Goal: Task Accomplishment & Management: Complete application form

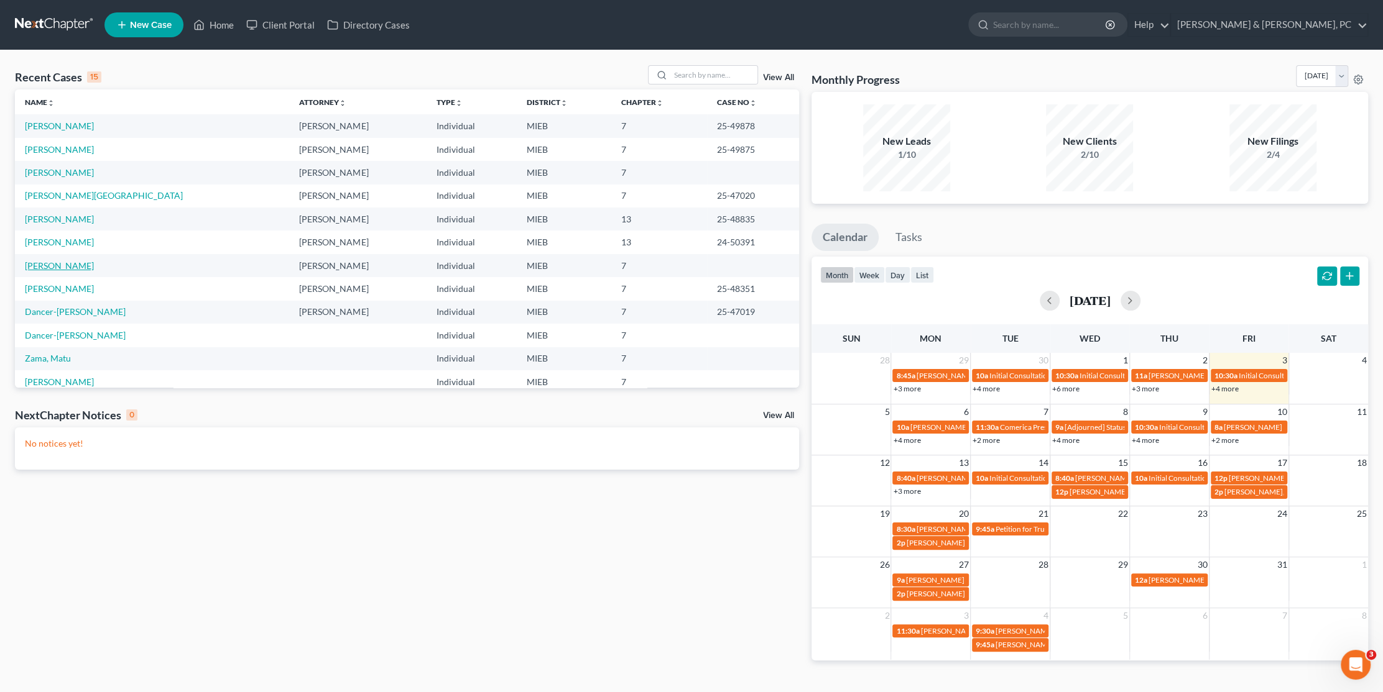
click at [63, 265] on link "[PERSON_NAME]" at bounding box center [59, 265] width 69 height 11
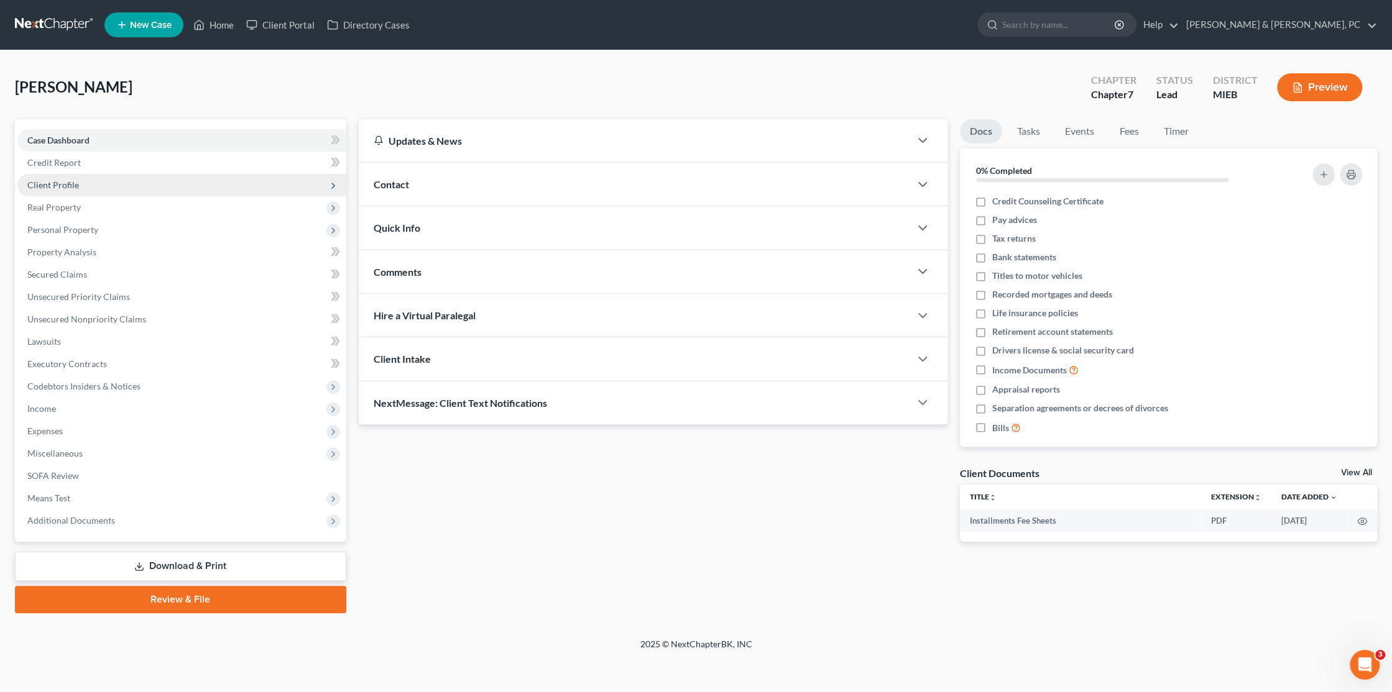
click at [73, 185] on span "Client Profile" at bounding box center [53, 185] width 52 height 11
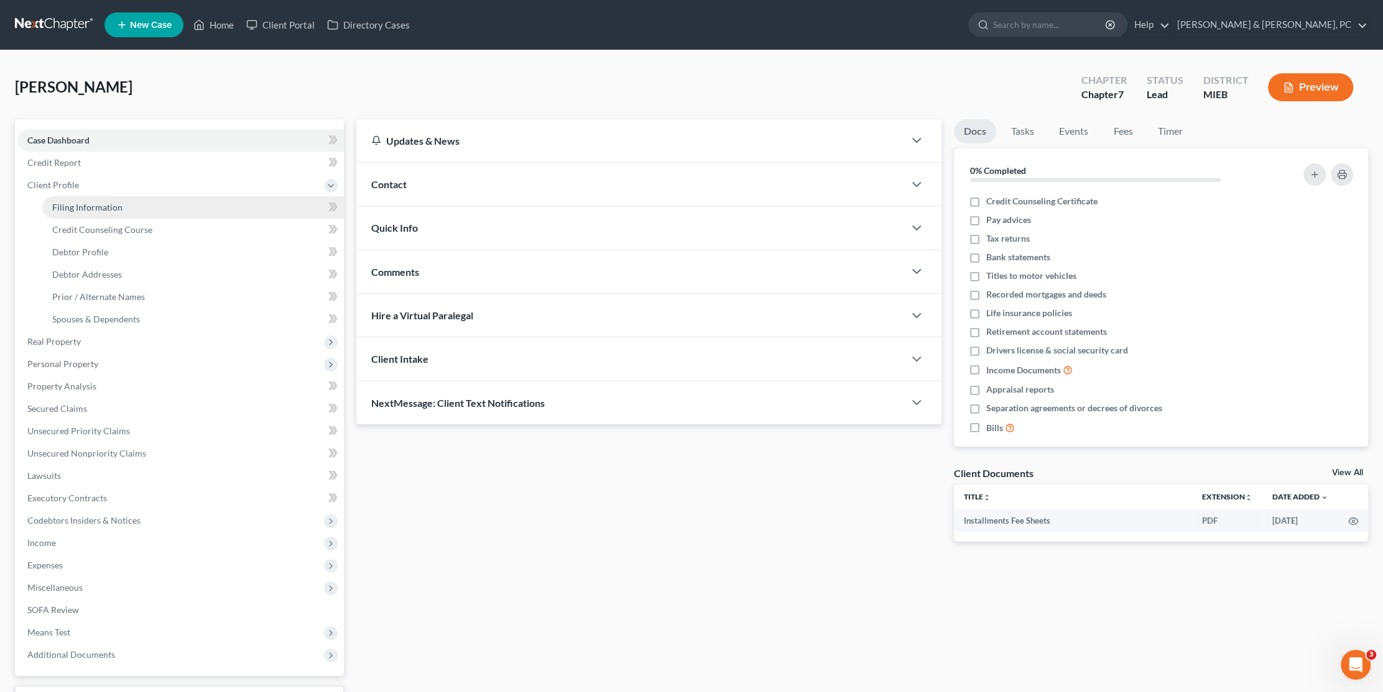
click at [101, 202] on span "Filing Information" at bounding box center [87, 207] width 70 height 11
select select "1"
select select "0"
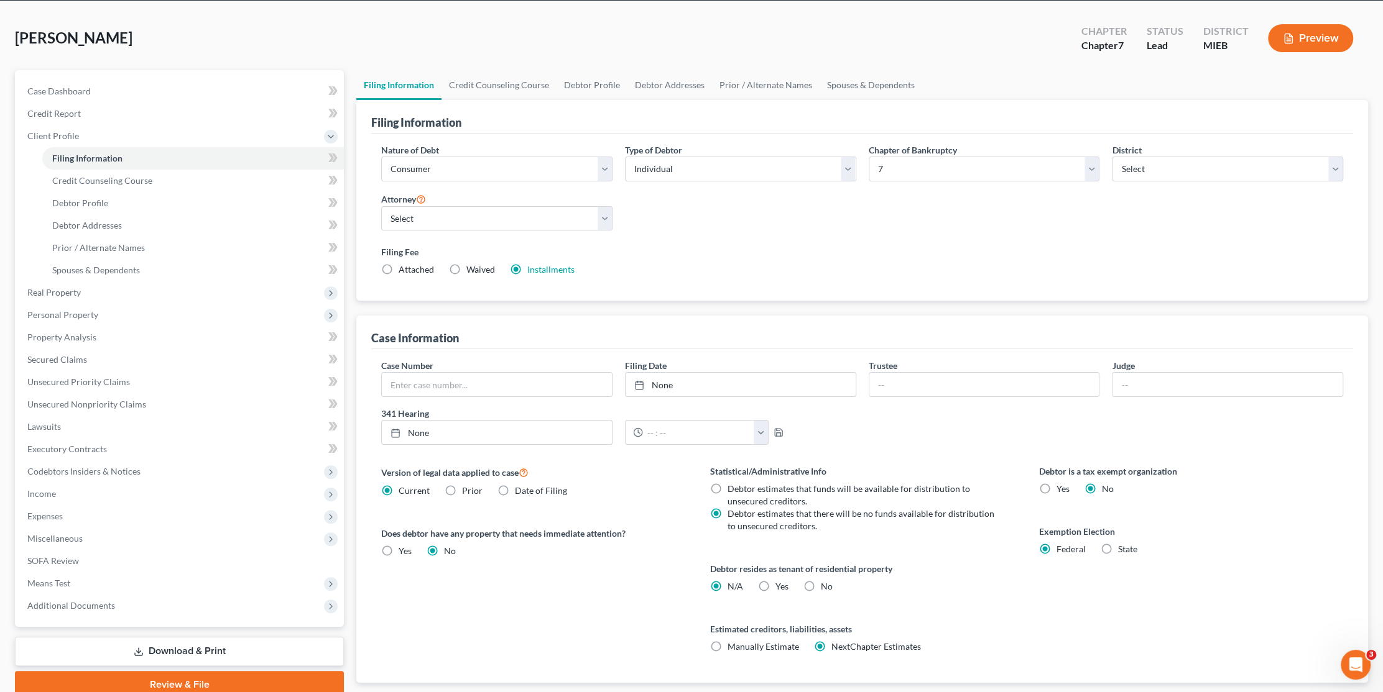
scroll to position [124, 0]
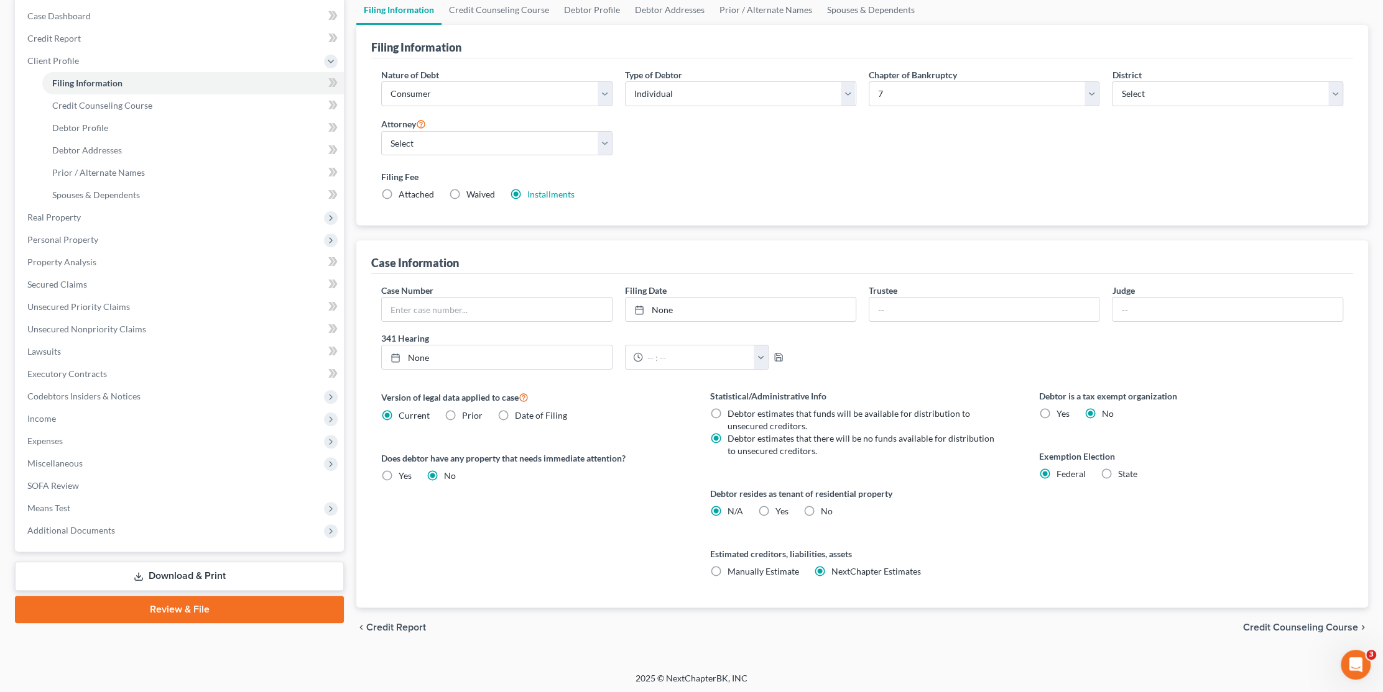
click at [775, 508] on label "Yes Yes" at bounding box center [781, 511] width 13 height 12
click at [780, 508] on input "Yes Yes" at bounding box center [784, 509] width 8 height 8
radio input "true"
radio input "false"
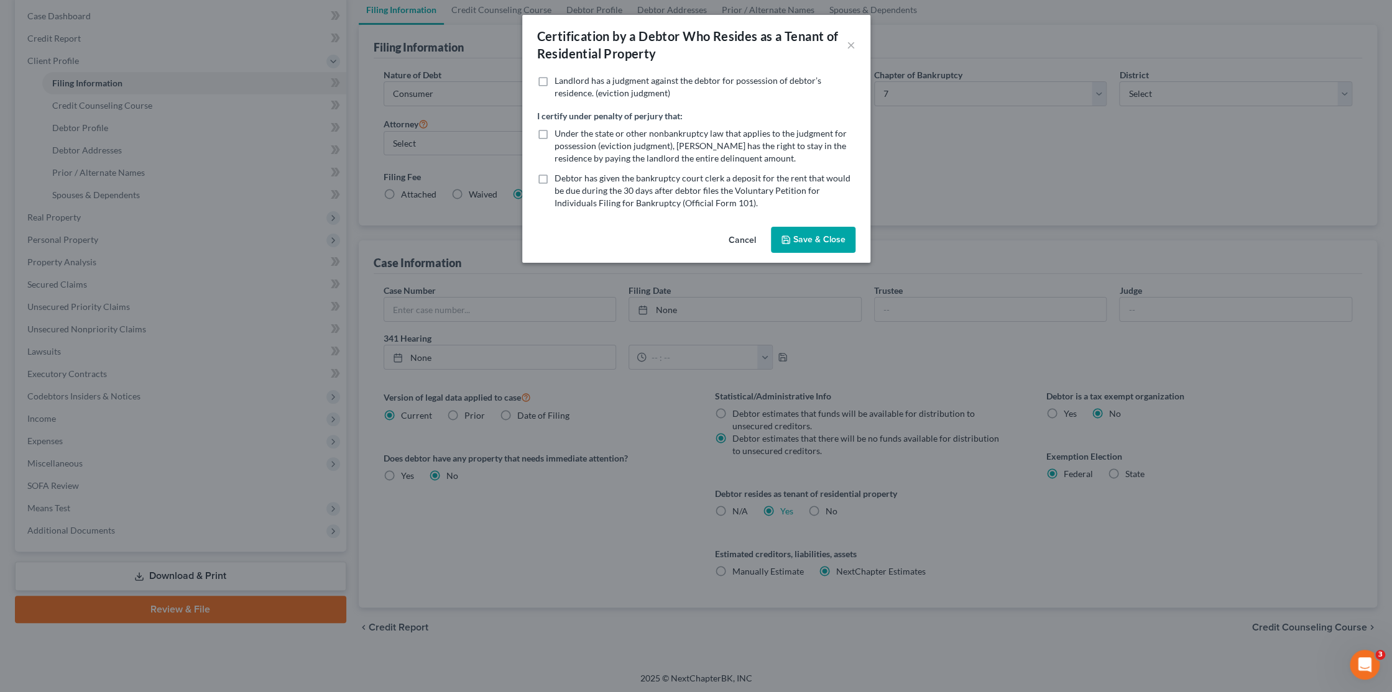
click at [809, 239] on button "Save & Close" at bounding box center [813, 240] width 85 height 26
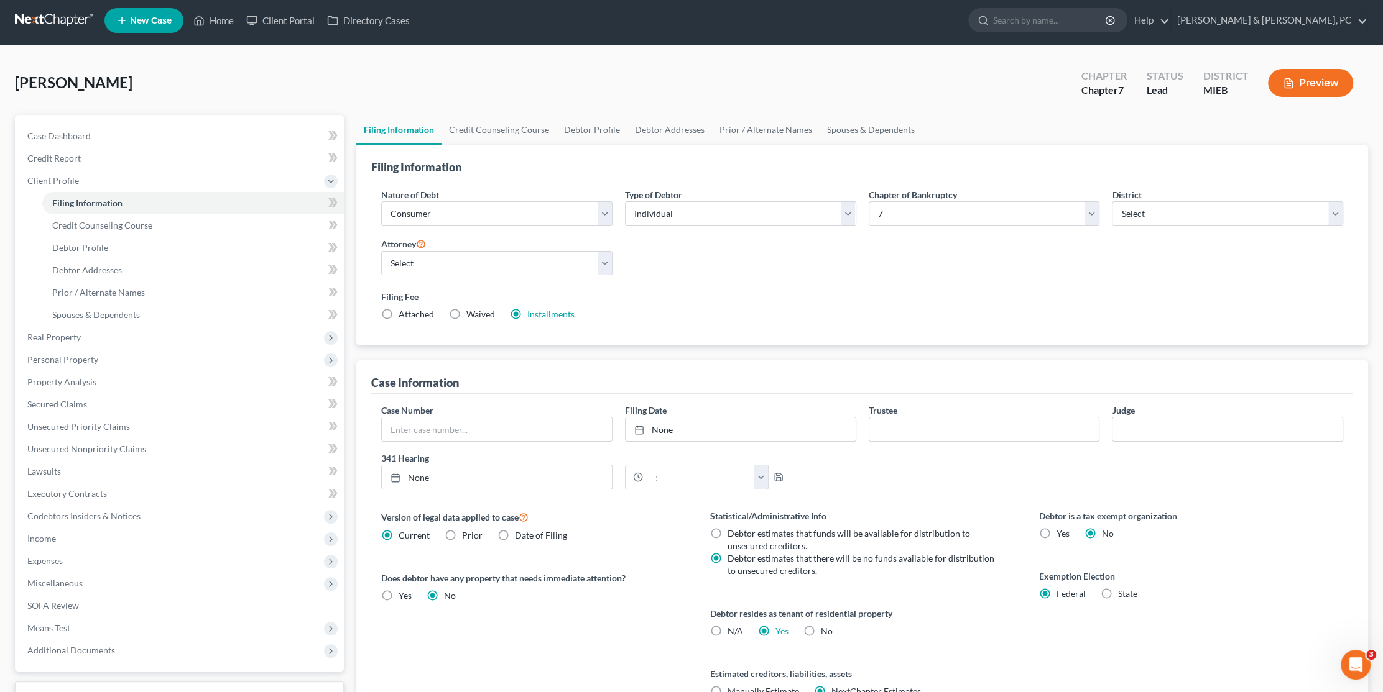
scroll to position [0, 0]
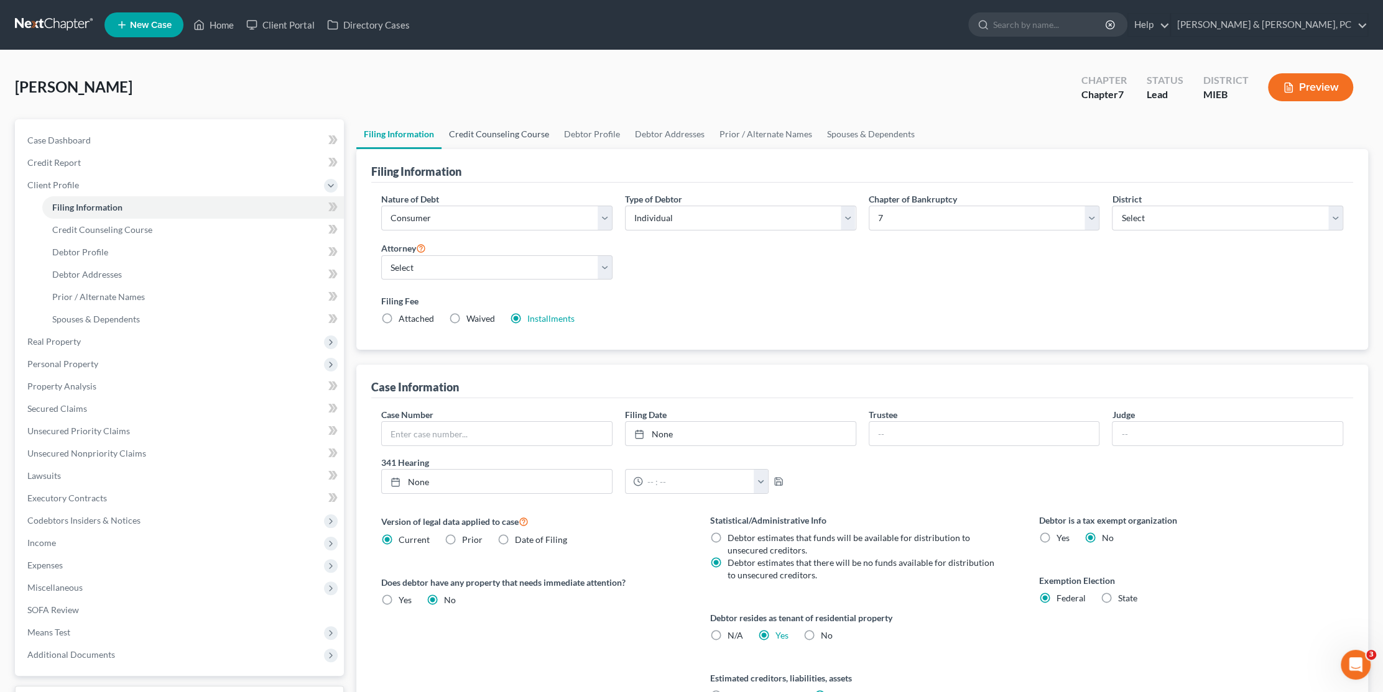
click at [505, 131] on link "Credit Counseling Course" at bounding box center [498, 134] width 115 height 30
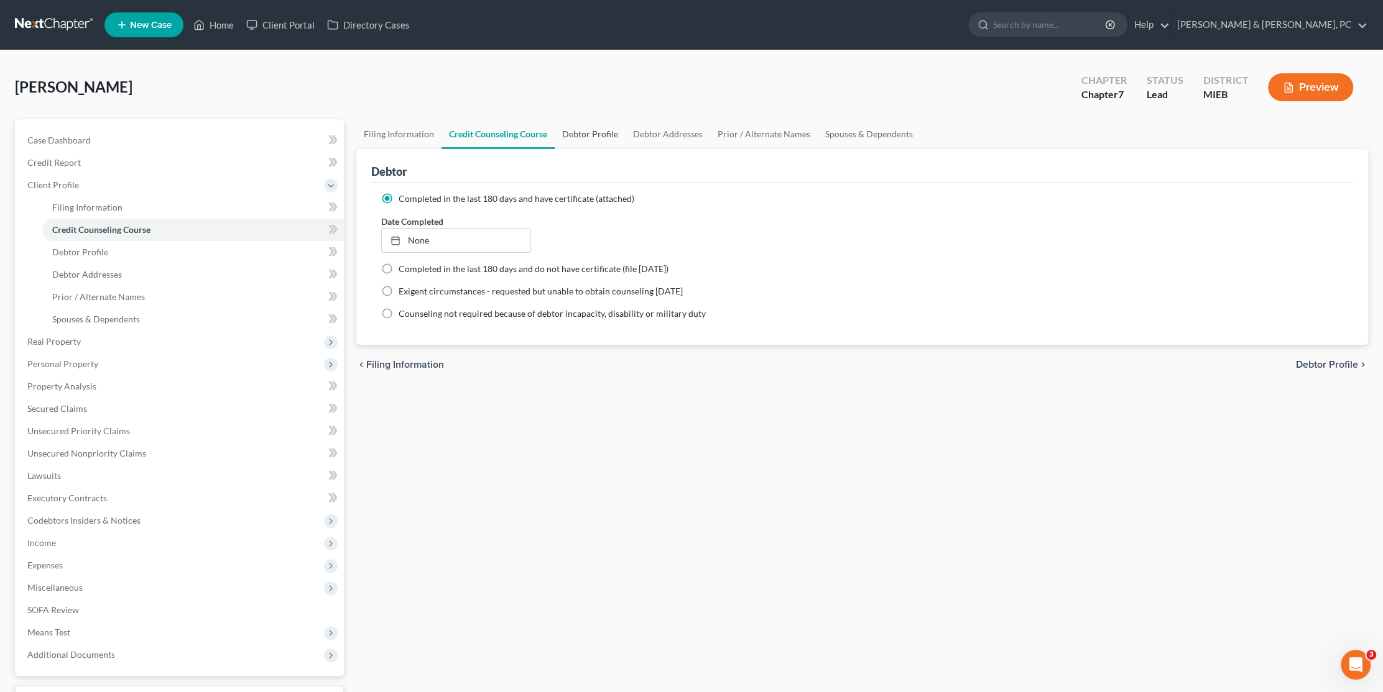
click at [592, 134] on link "Debtor Profile" at bounding box center [589, 134] width 71 height 30
select select "3"
select select "1"
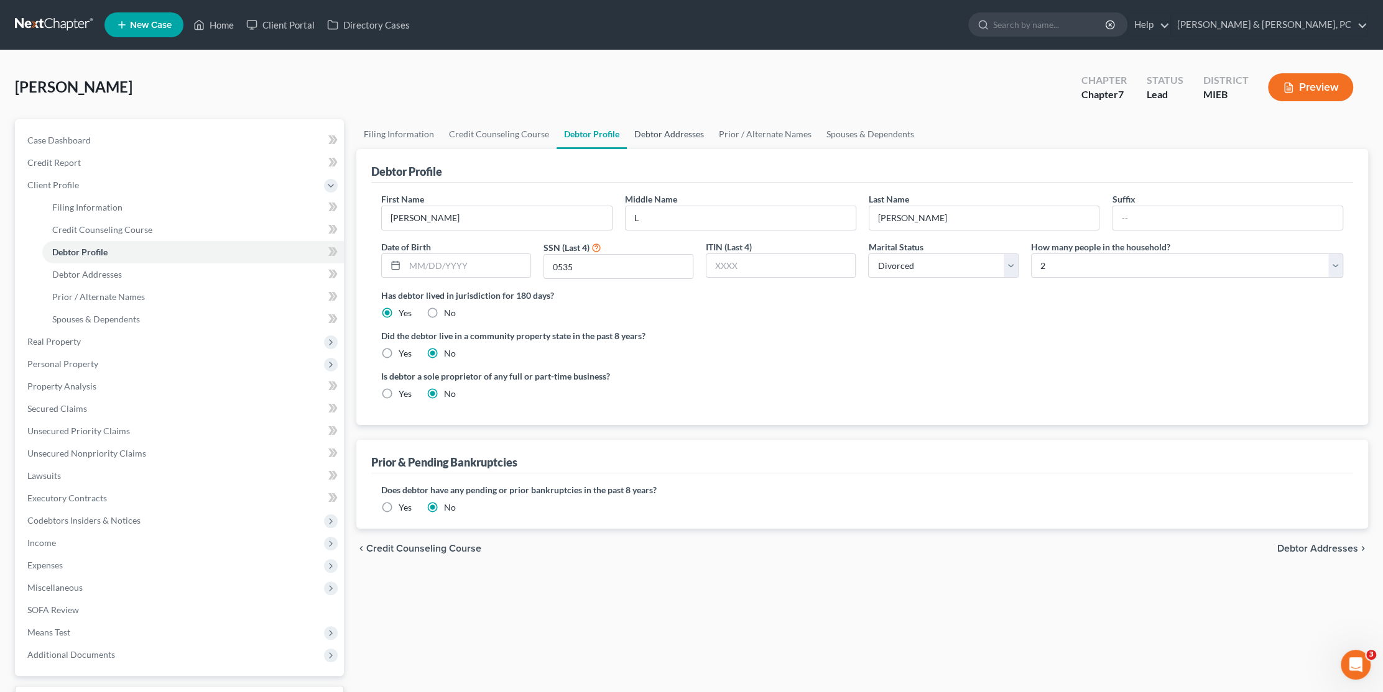
click at [681, 128] on link "Debtor Addresses" at bounding box center [669, 134] width 85 height 30
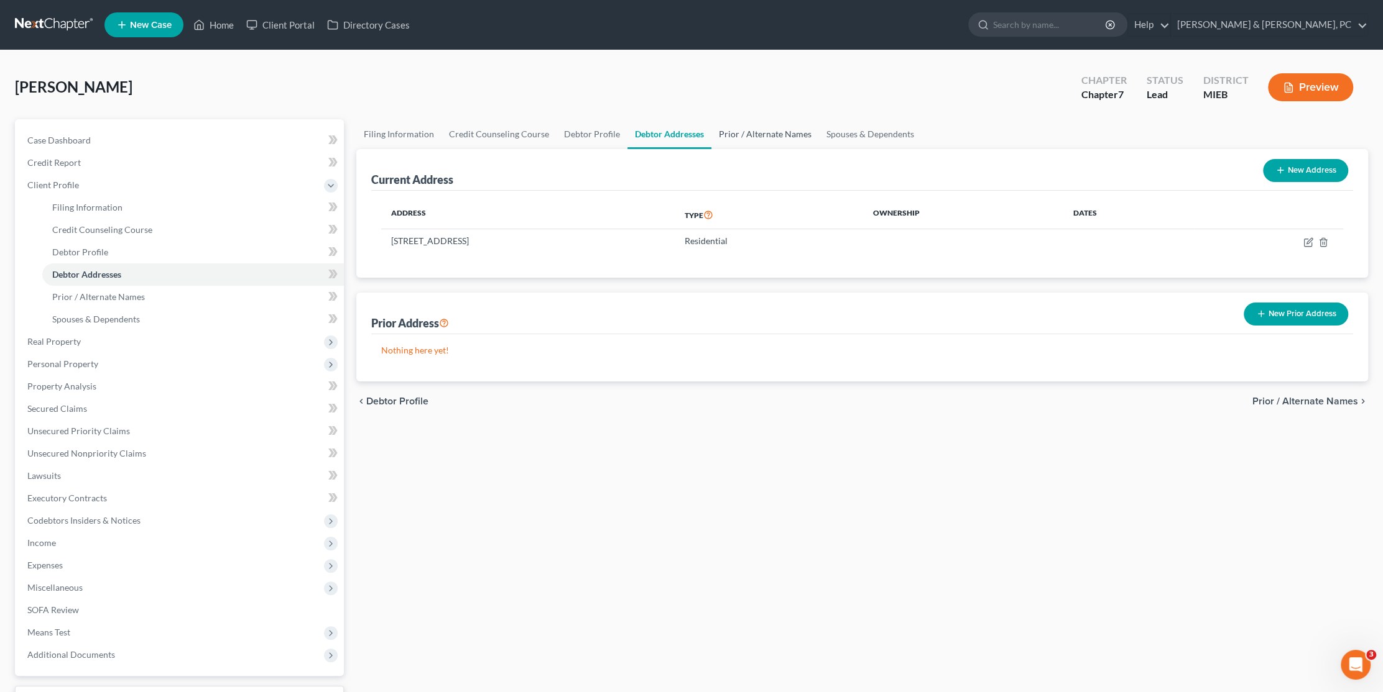
click at [770, 127] on link "Prior / Alternate Names" at bounding box center [765, 134] width 108 height 30
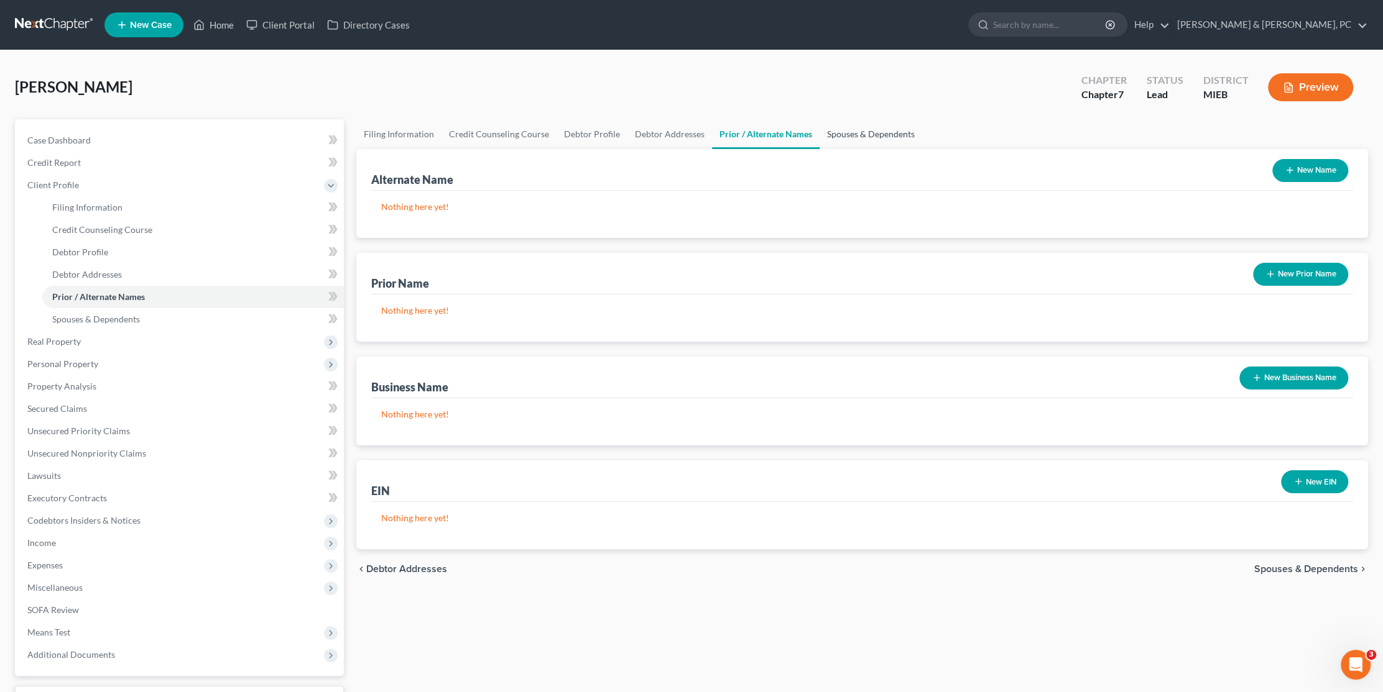
click at [873, 125] on link "Spouses & Dependents" at bounding box center [870, 134] width 103 height 30
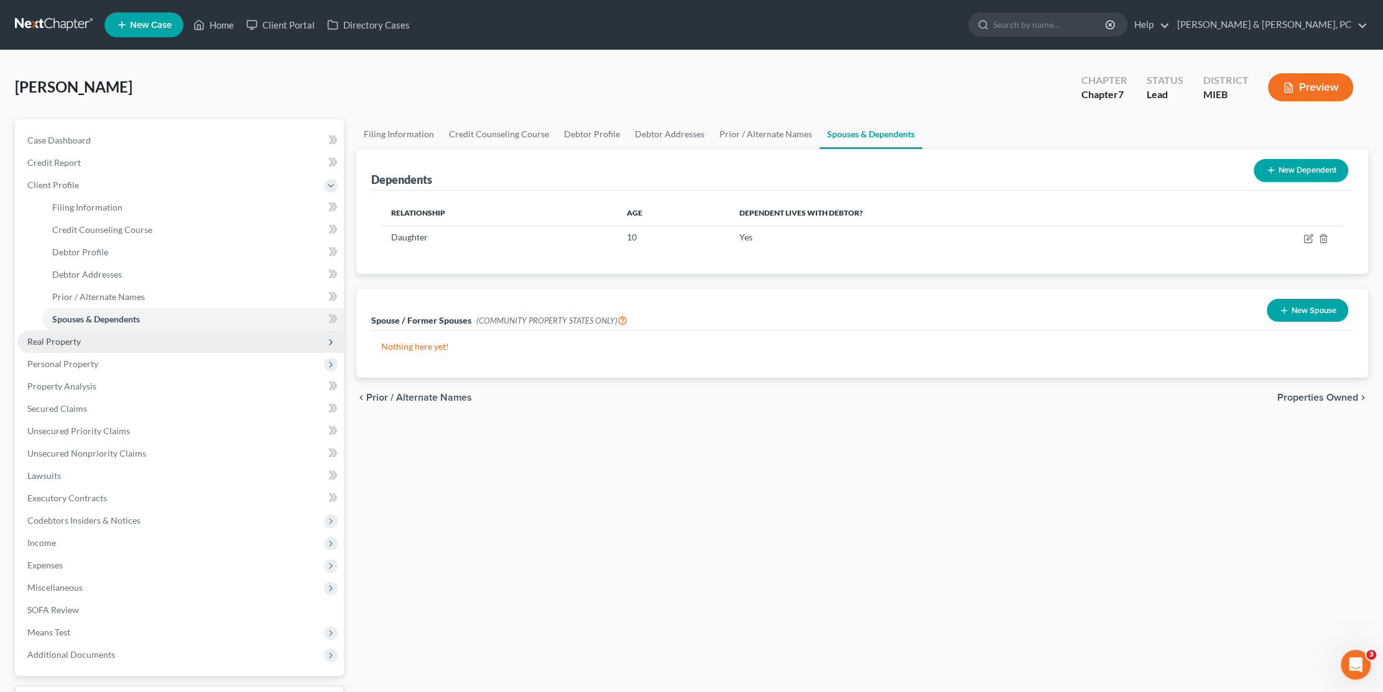
click at [93, 337] on span "Real Property" at bounding box center [180, 342] width 326 height 22
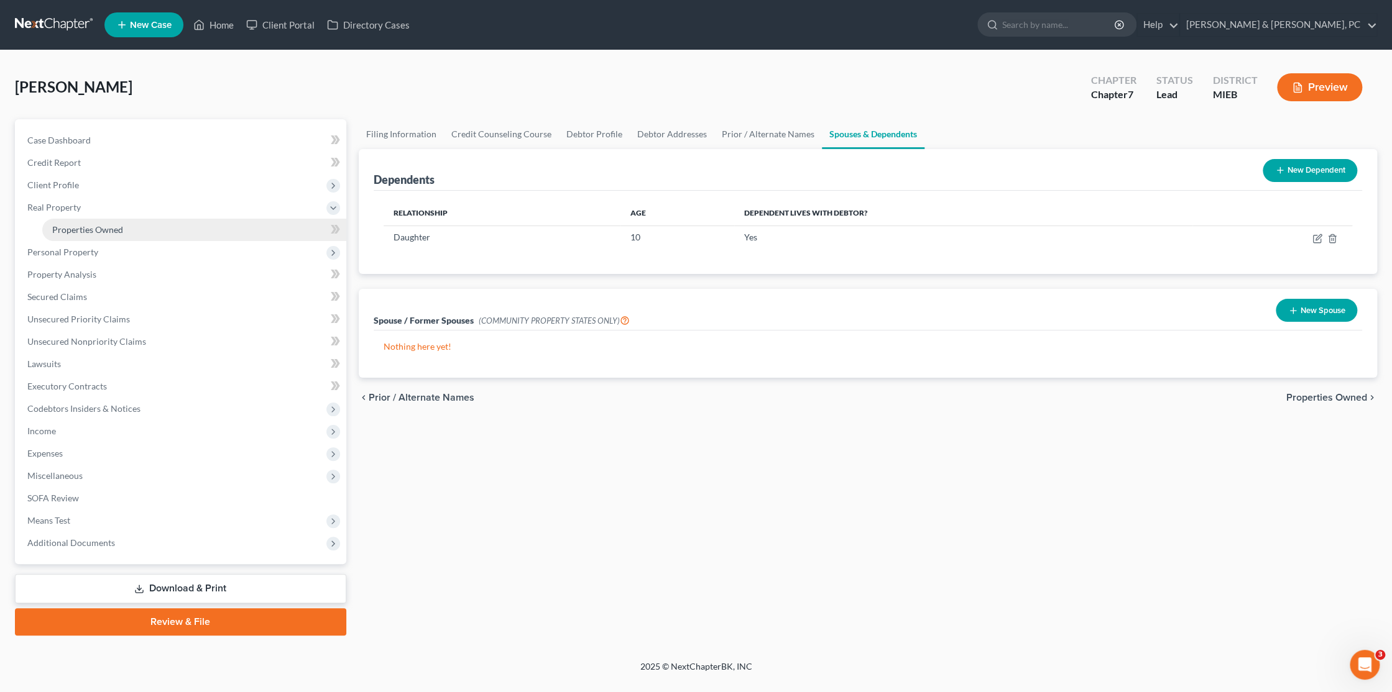
click at [99, 231] on span "Properties Owned" at bounding box center [87, 229] width 71 height 11
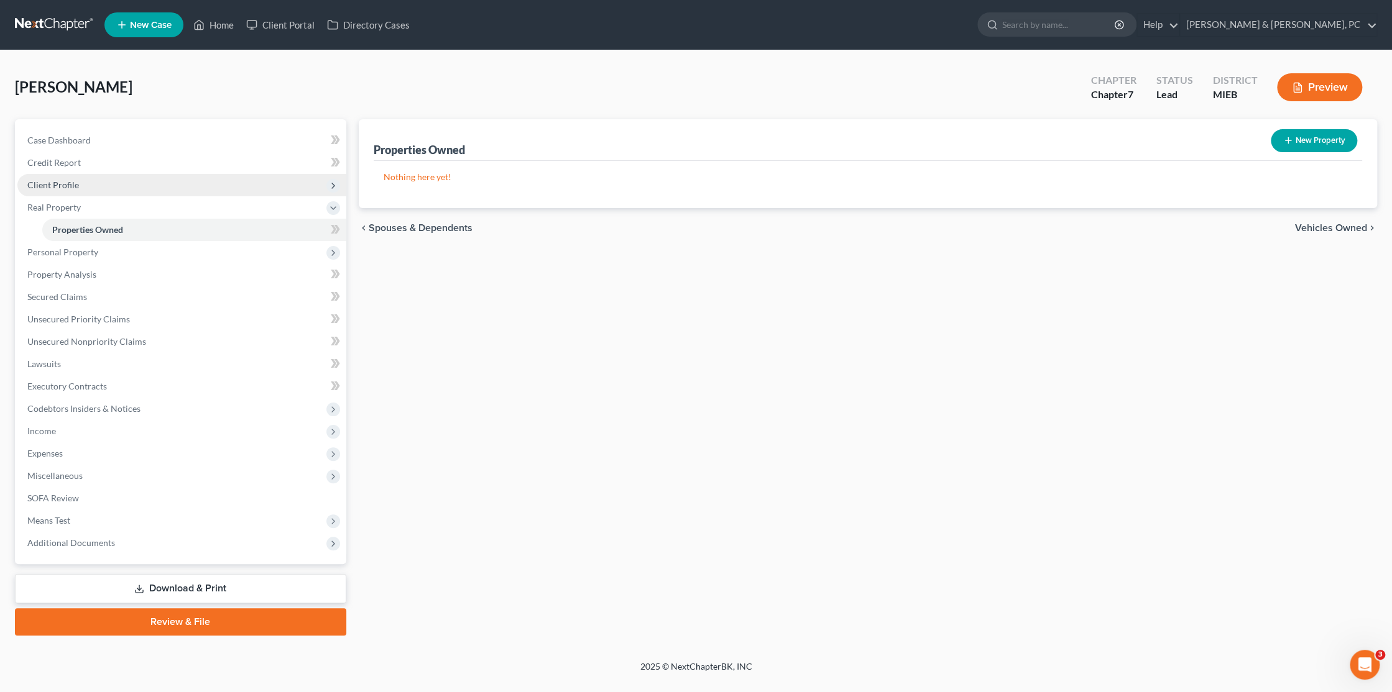
click at [84, 181] on span "Client Profile" at bounding box center [181, 185] width 329 height 22
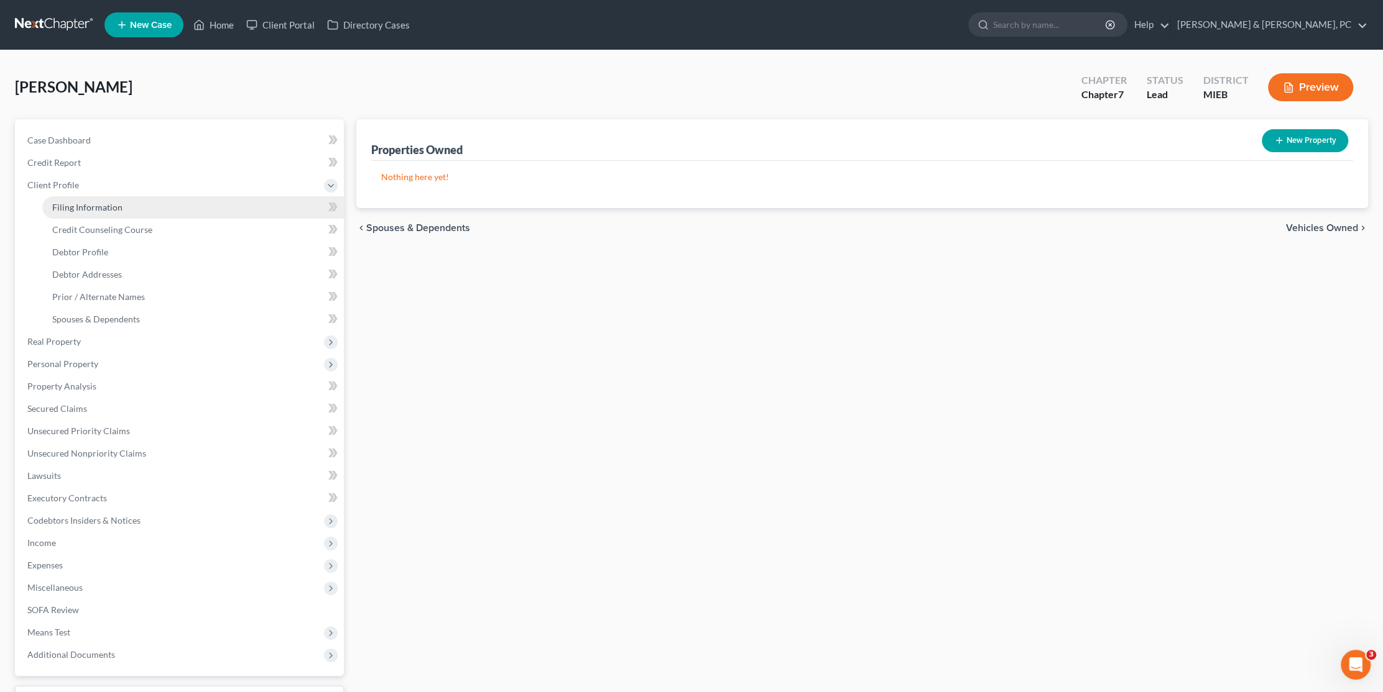
click at [156, 212] on link "Filing Information" at bounding box center [192, 207] width 301 height 22
select select "1"
select select "0"
select select "40"
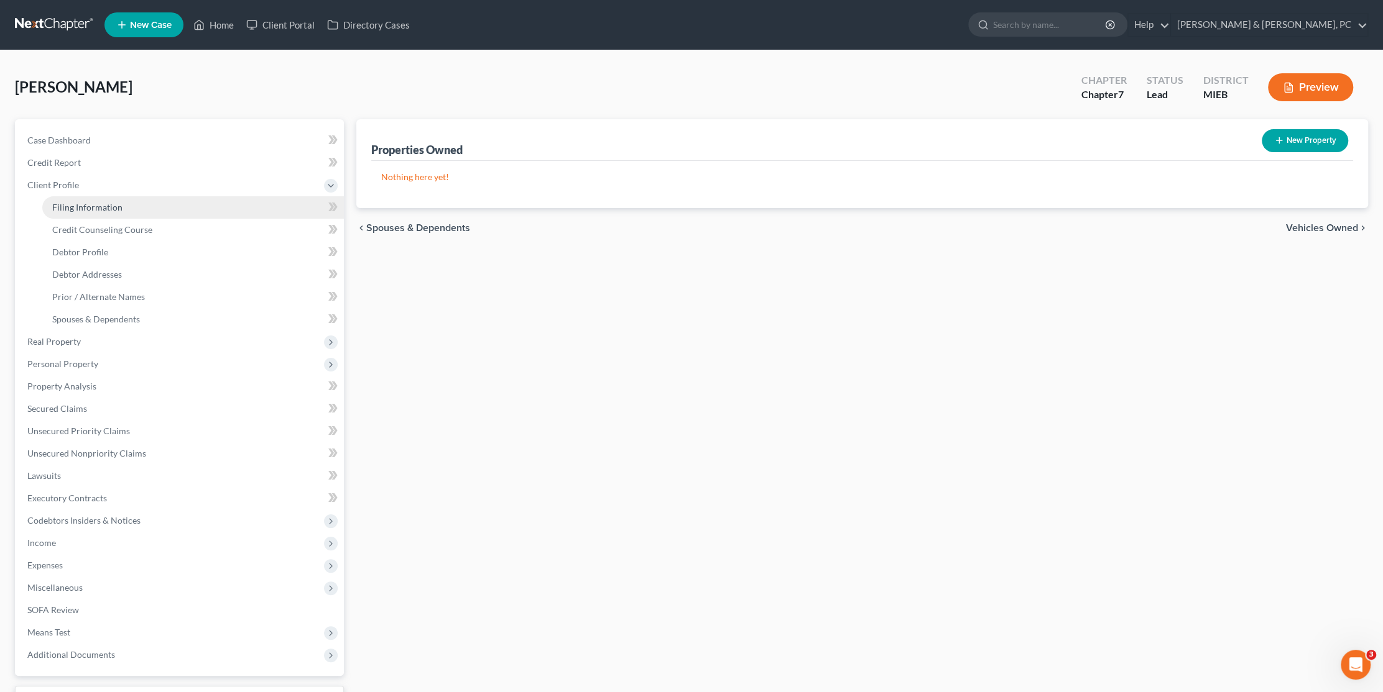
select select "0"
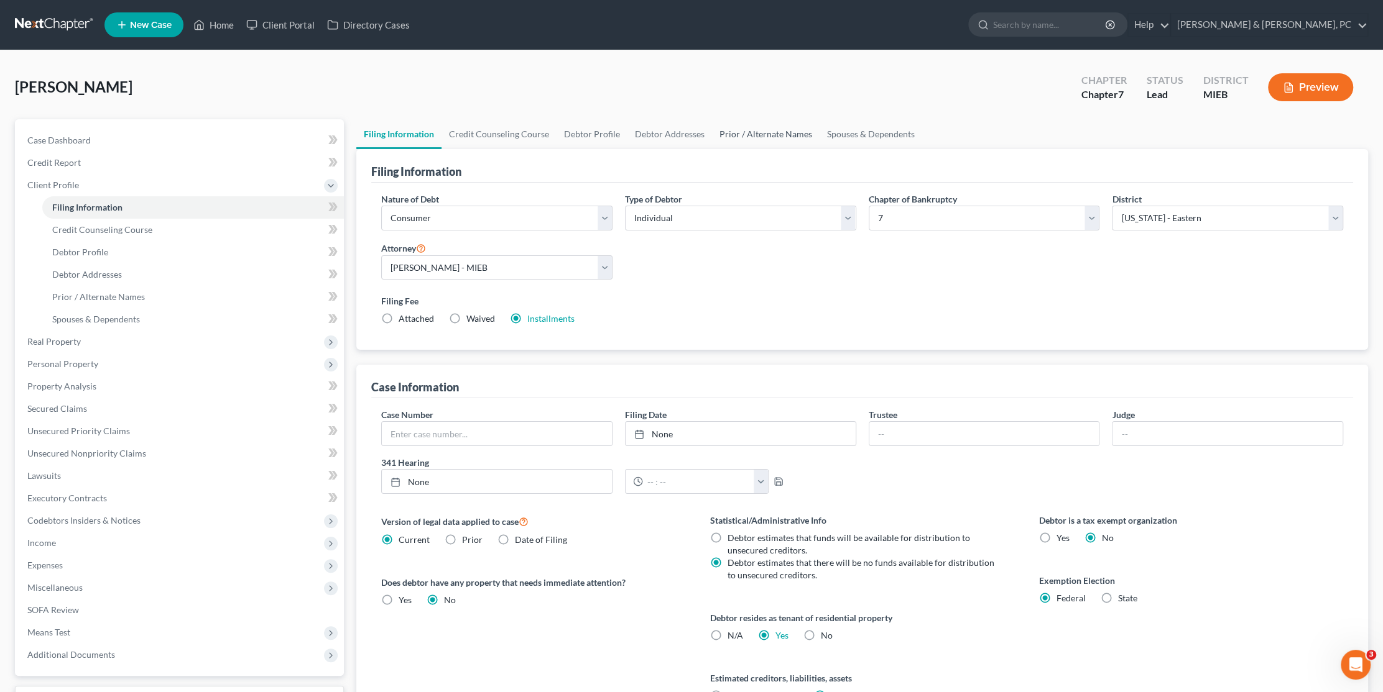
click at [779, 131] on link "Prior / Alternate Names" at bounding box center [766, 134] width 108 height 30
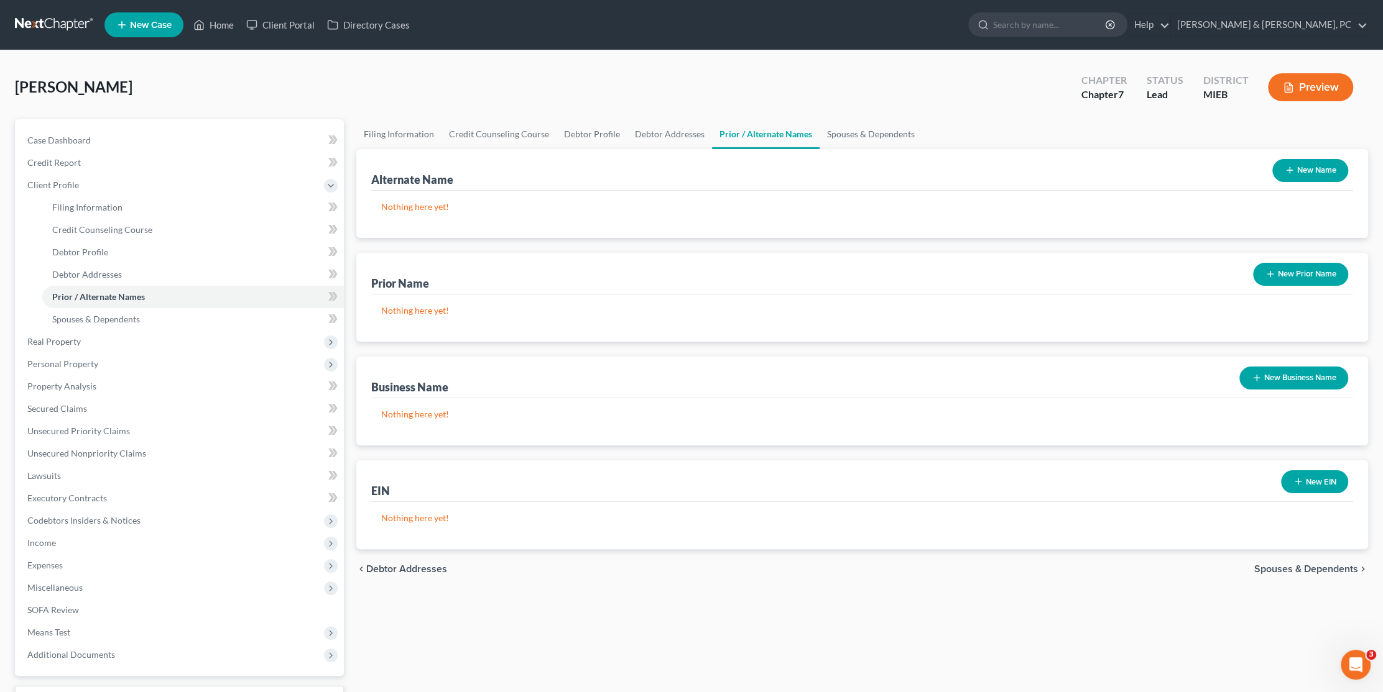
click at [1304, 171] on button "New Name" at bounding box center [1310, 170] width 76 height 23
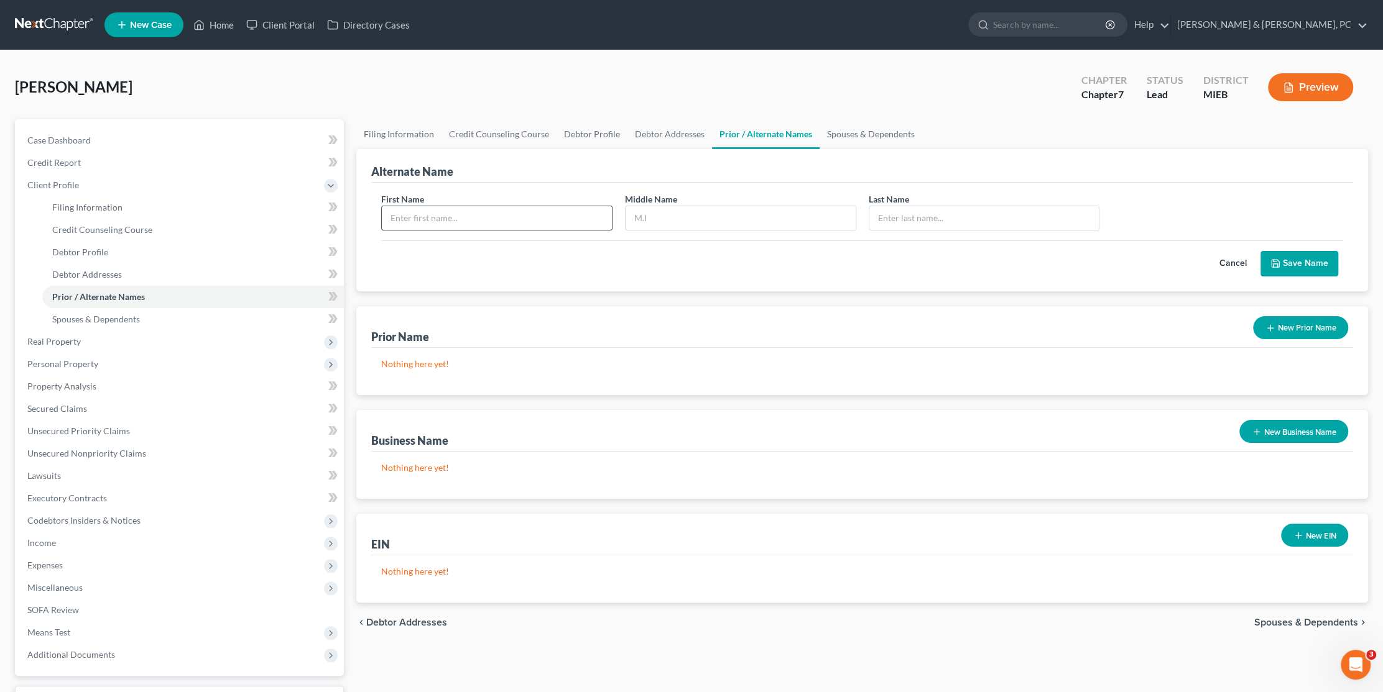
click at [462, 210] on input "text" at bounding box center [497, 218] width 230 height 24
type input "[PERSON_NAME]"
drag, startPoint x: 880, startPoint y: 220, endPoint x: 801, endPoint y: 205, distance: 81.1
click at [803, 206] on div "First Name [PERSON_NAME] Middle Name Last Name * Gilleit" at bounding box center [862, 217] width 974 height 48
type input "[PERSON_NAME]"
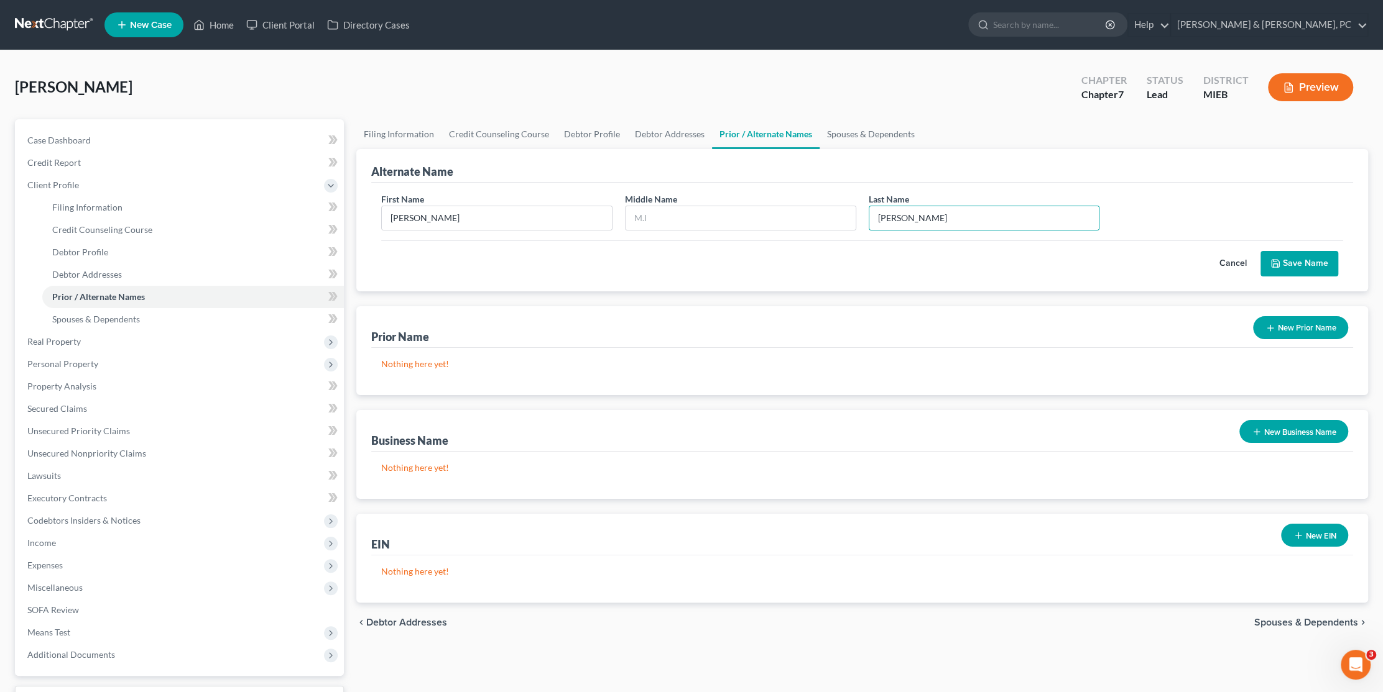
click at [1281, 257] on button "Save Name" at bounding box center [1299, 264] width 78 height 26
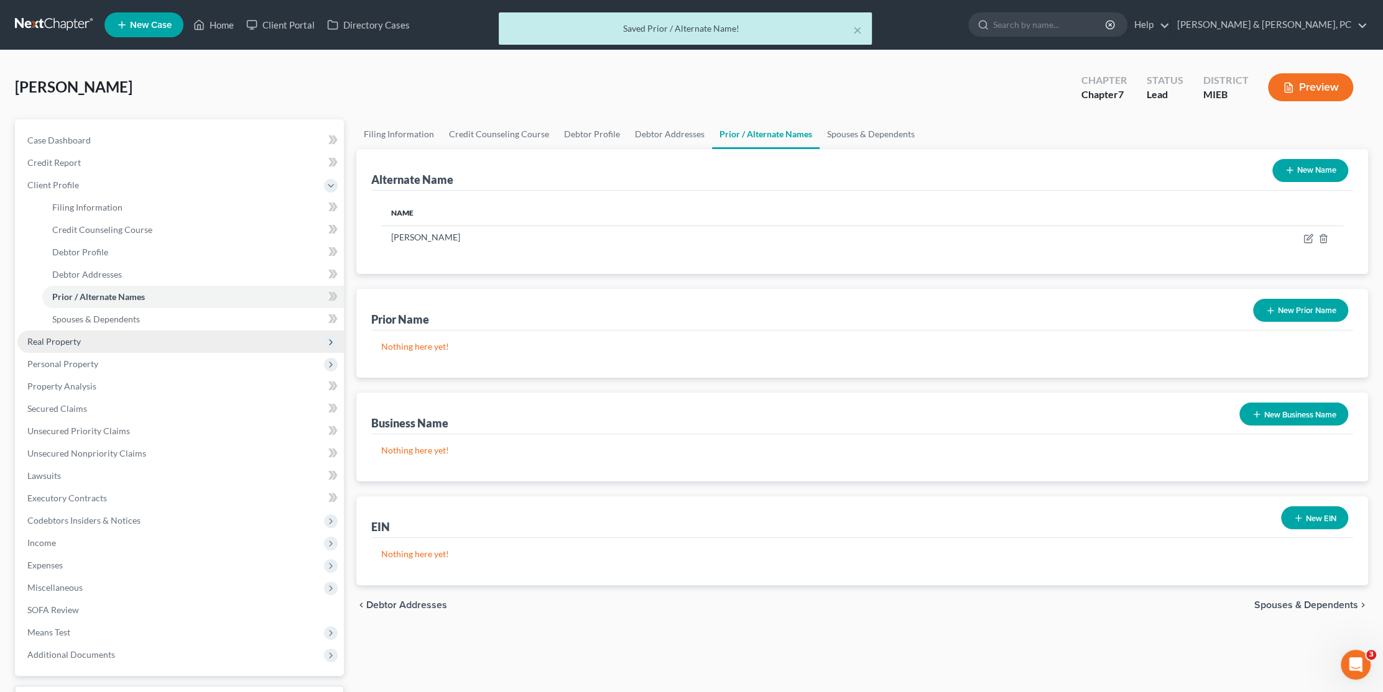
click at [63, 336] on span "Real Property" at bounding box center [53, 341] width 53 height 11
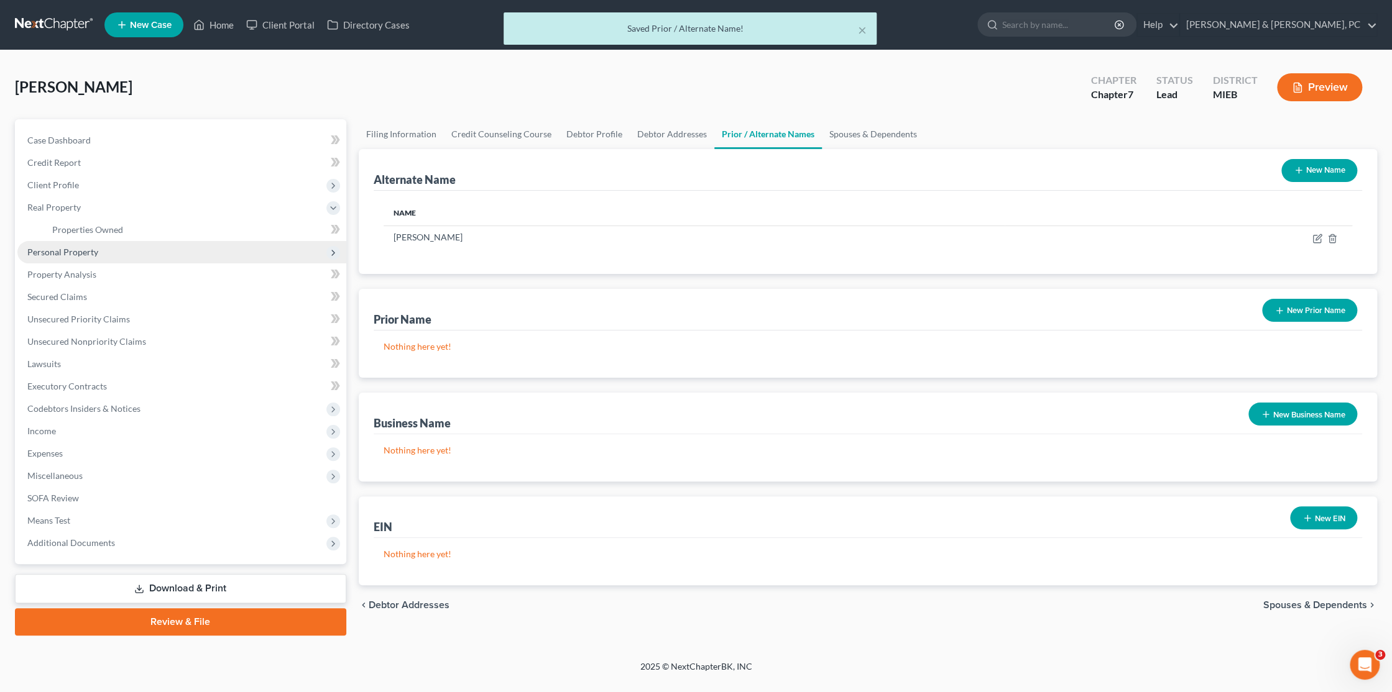
drag, startPoint x: 78, startPoint y: 252, endPoint x: 74, endPoint y: 259, distance: 7.2
click at [77, 252] on span "Personal Property" at bounding box center [62, 252] width 71 height 11
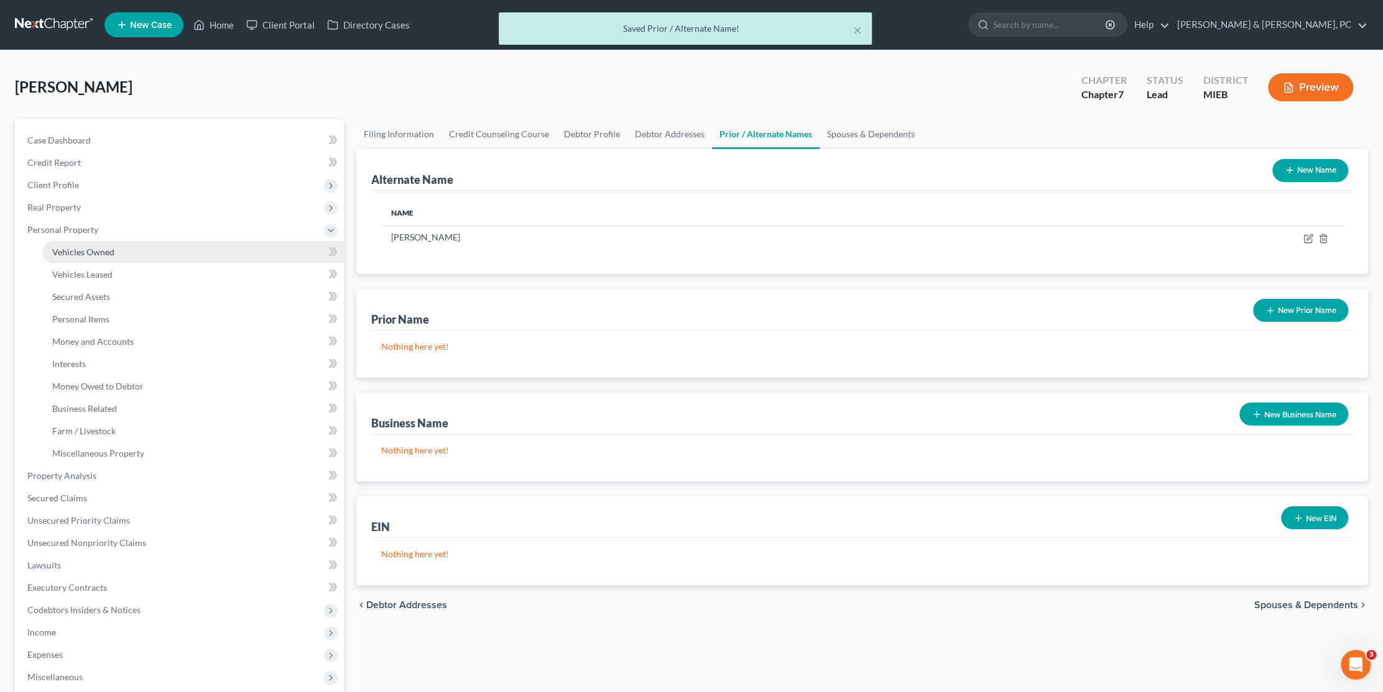
click at [96, 257] on link "Vehicles Owned" at bounding box center [192, 252] width 301 height 22
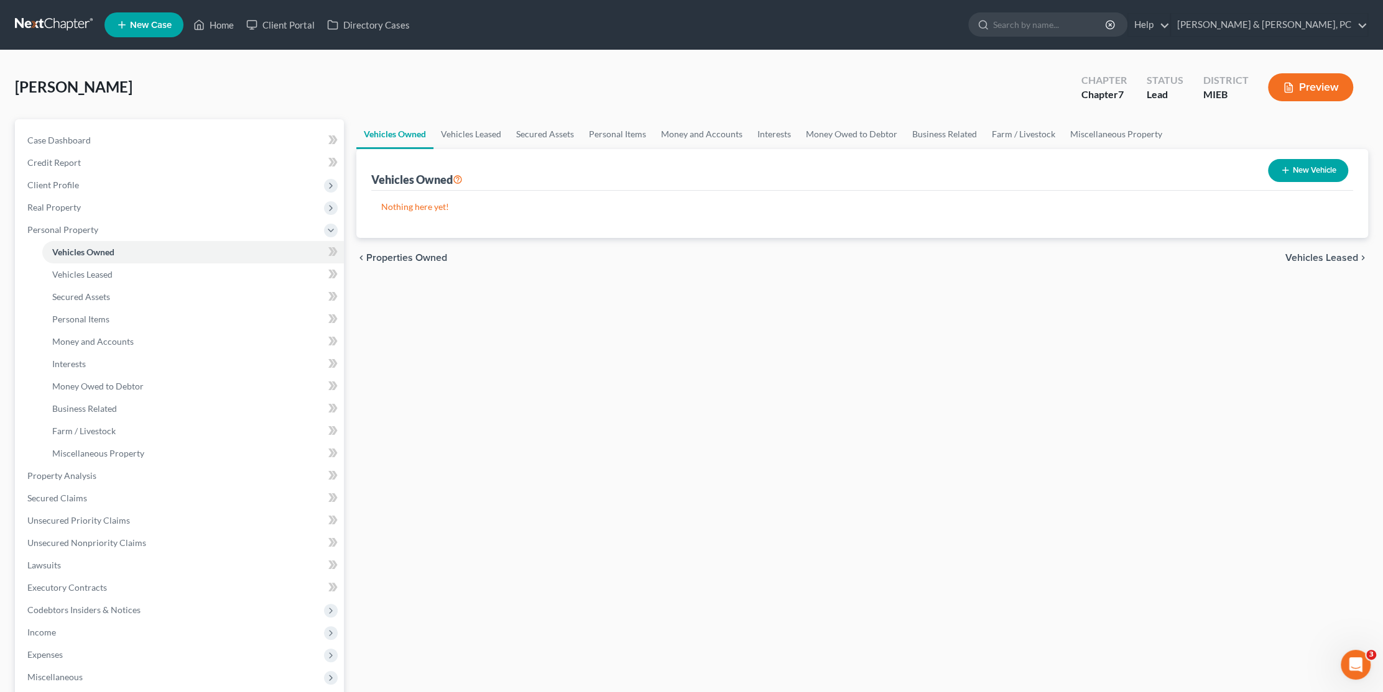
click at [1297, 173] on button "New Vehicle" at bounding box center [1308, 170] width 80 height 23
select select "0"
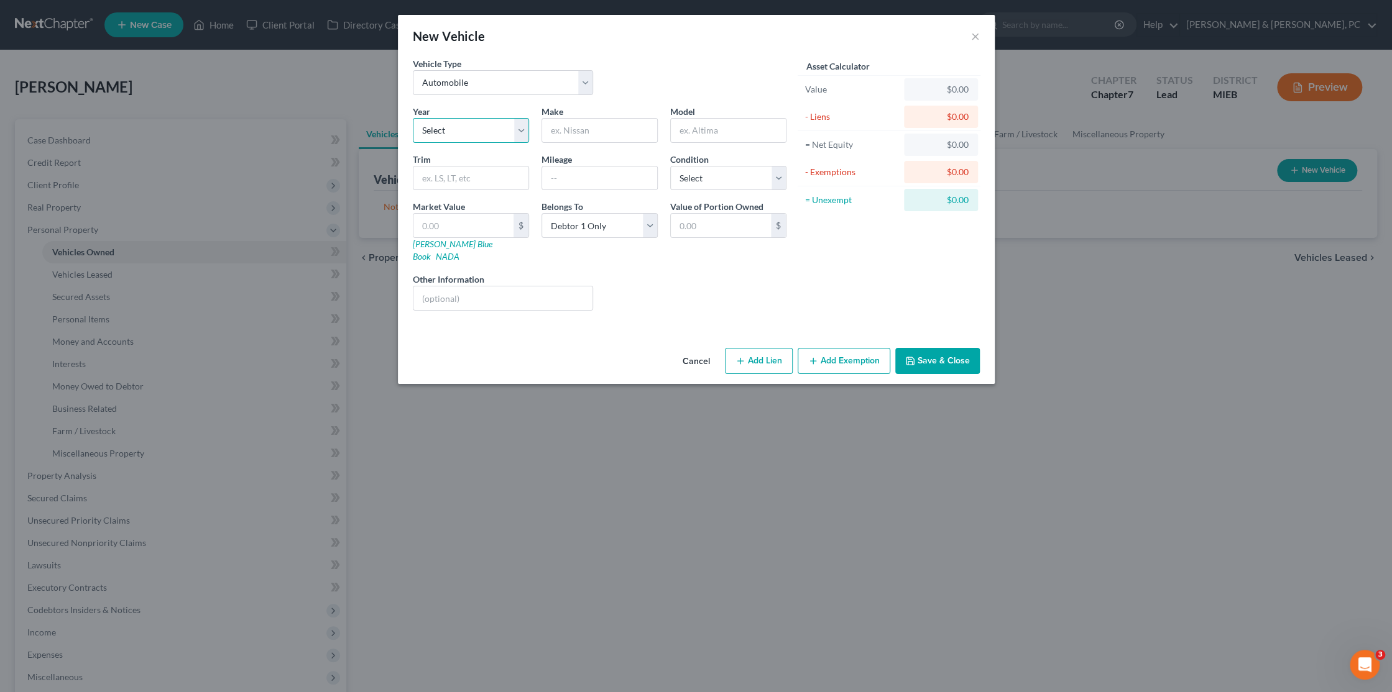
click at [490, 121] on select "Select 2026 2025 2024 2023 2022 2021 2020 2019 2018 2017 2016 2015 2014 2013 20…" at bounding box center [471, 130] width 116 height 25
select select "3"
click at [413, 118] on select "Select 2026 2025 2024 2023 2022 2021 2020 2019 2018 2017 2016 2015 2014 2013 20…" at bounding box center [471, 130] width 116 height 25
click at [474, 183] on input "text" at bounding box center [470, 179] width 115 height 24
type input "F"
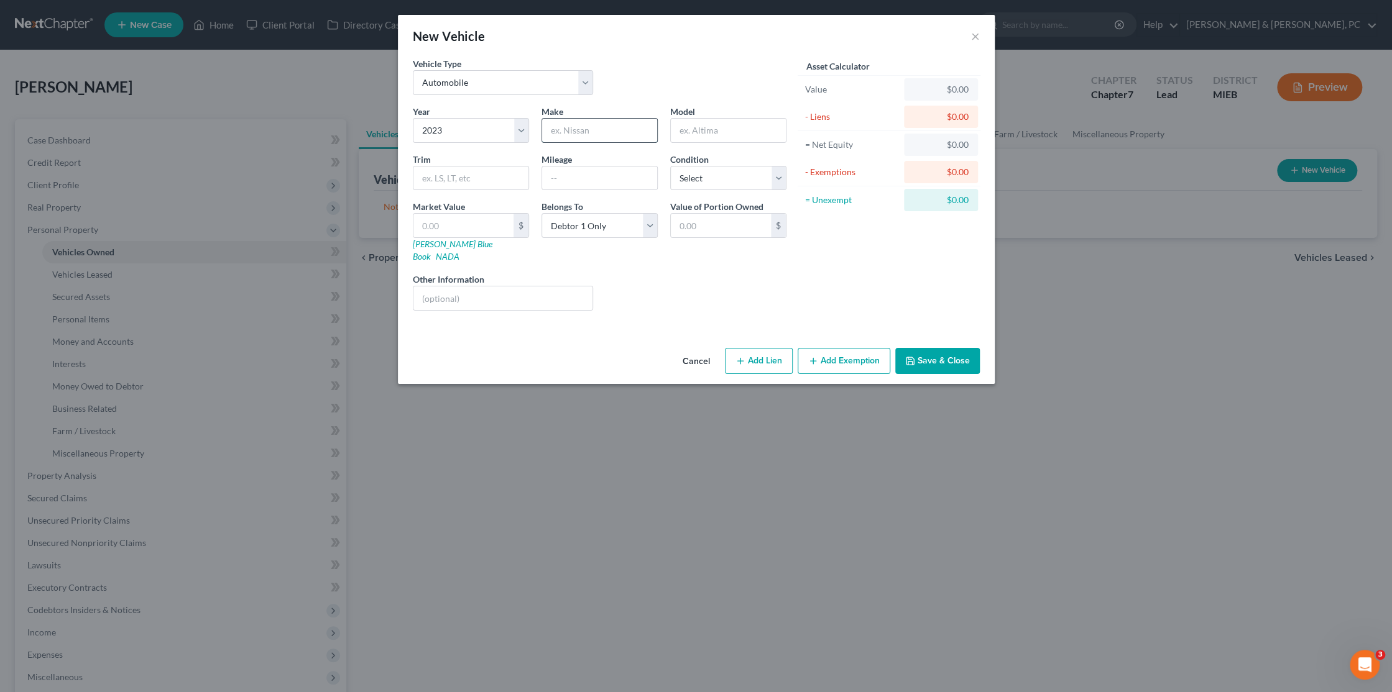
click at [575, 135] on input "text" at bounding box center [599, 131] width 115 height 24
type input "Ford"
type input "Escape"
type input "17000"
select select "1"
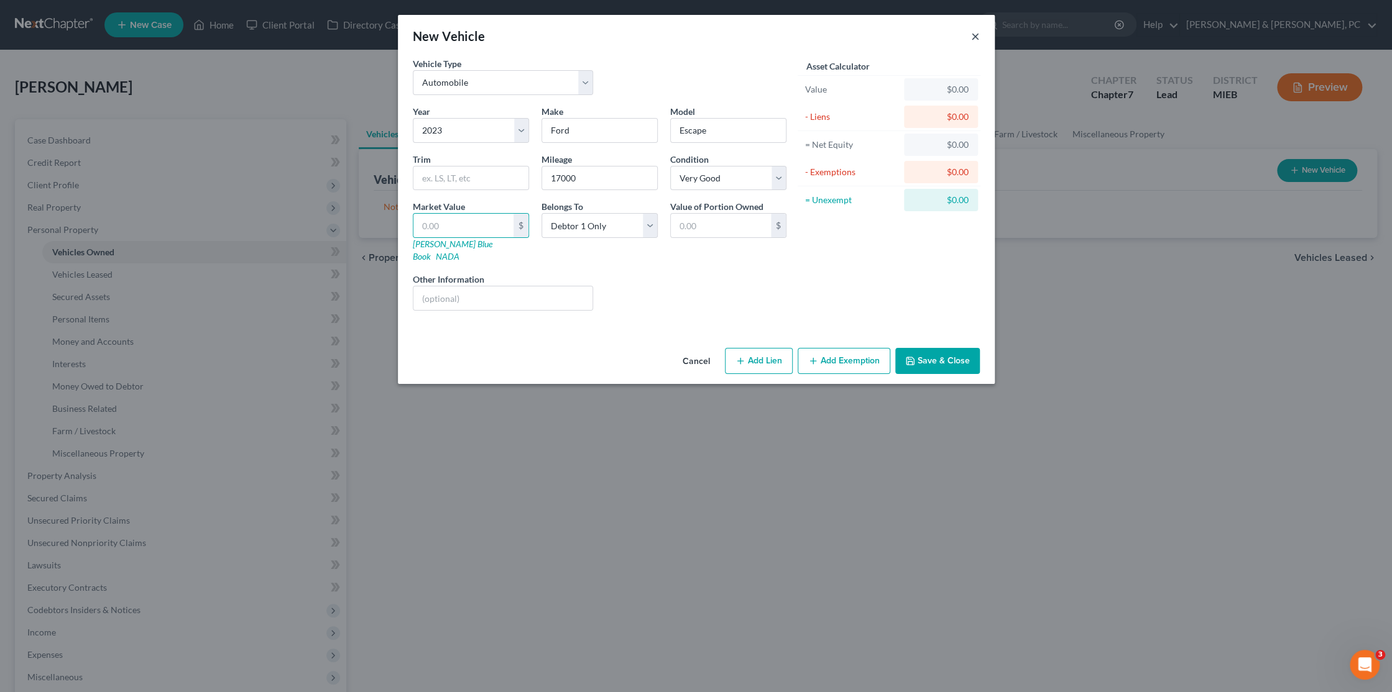
click at [978, 35] on button "×" at bounding box center [975, 36] width 9 height 15
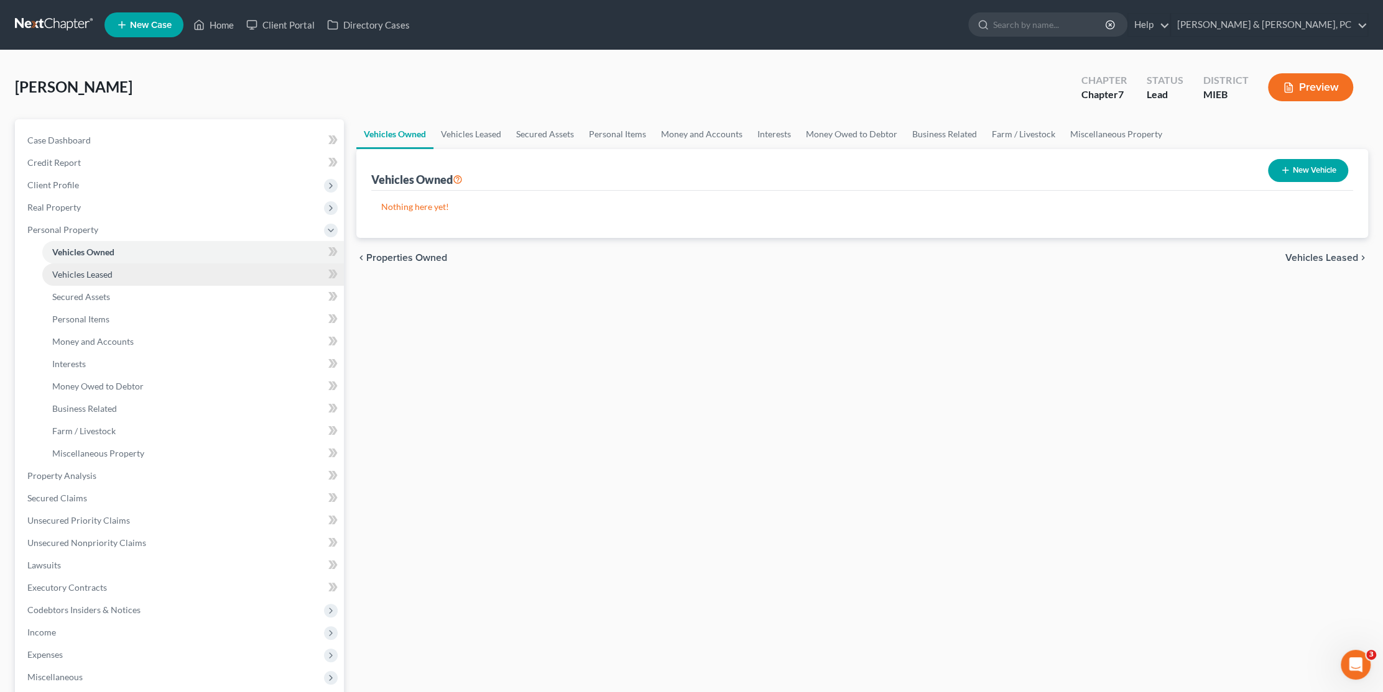
click at [111, 275] on span "Vehicles Leased" at bounding box center [82, 274] width 60 height 11
click at [1304, 164] on button "New Vehicle Leased" at bounding box center [1294, 170] width 108 height 23
select select "0"
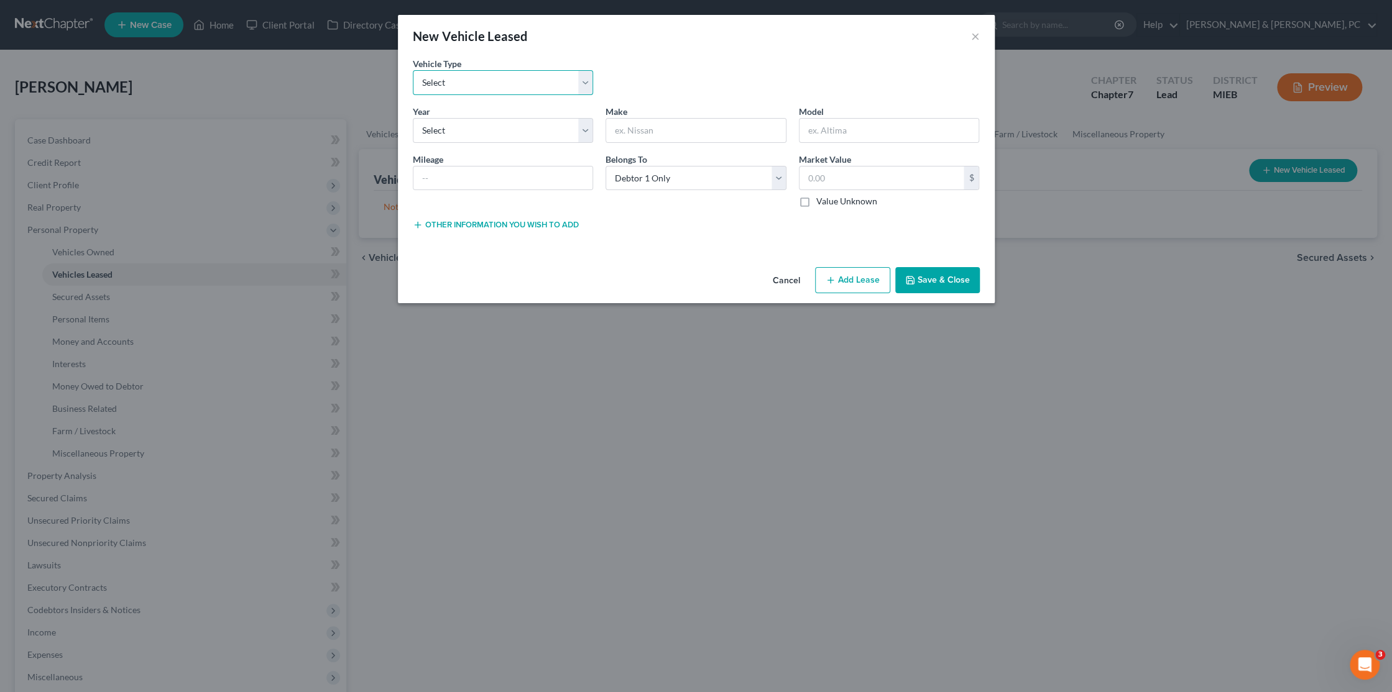
click at [471, 76] on select "Select Automobile Truck Trailer Watercraft Aircraft Motor Home Atv Other Vehicle" at bounding box center [503, 82] width 181 height 25
select select "0"
click at [413, 70] on select "Select Automobile Truck Trailer Watercraft Aircraft Motor Home Atv Other Vehicle" at bounding box center [503, 82] width 181 height 25
click at [469, 127] on select "Select 2026 2025 2024 2023 2022 2021 2020 2019 2018 2017 2016 2015 2014 2013 20…" at bounding box center [503, 130] width 181 height 25
select select "3"
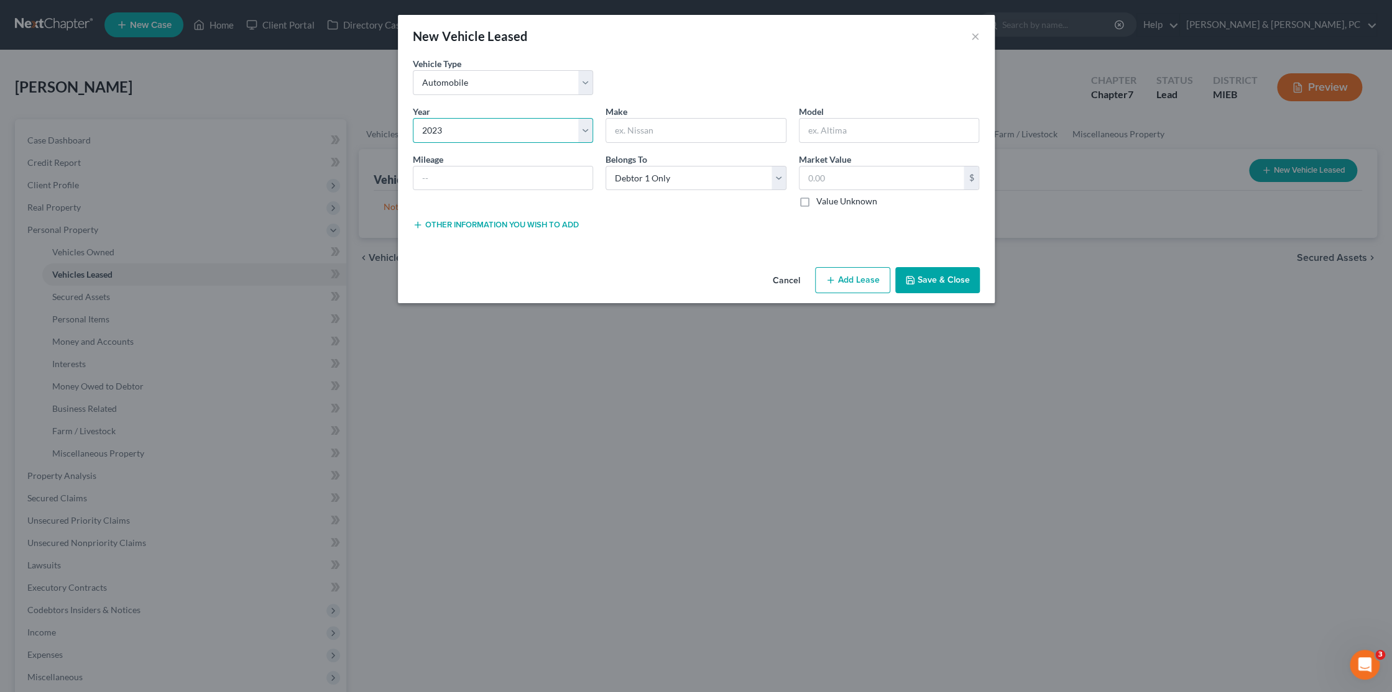
click at [413, 118] on select "Select 2026 2025 2024 2023 2022 2021 2020 2019 2018 2017 2016 2015 2014 2013 20…" at bounding box center [503, 130] width 181 height 25
click at [644, 123] on input "text" at bounding box center [696, 131] width 180 height 24
type input "Ford"
type input "Escape"
type input "17000"
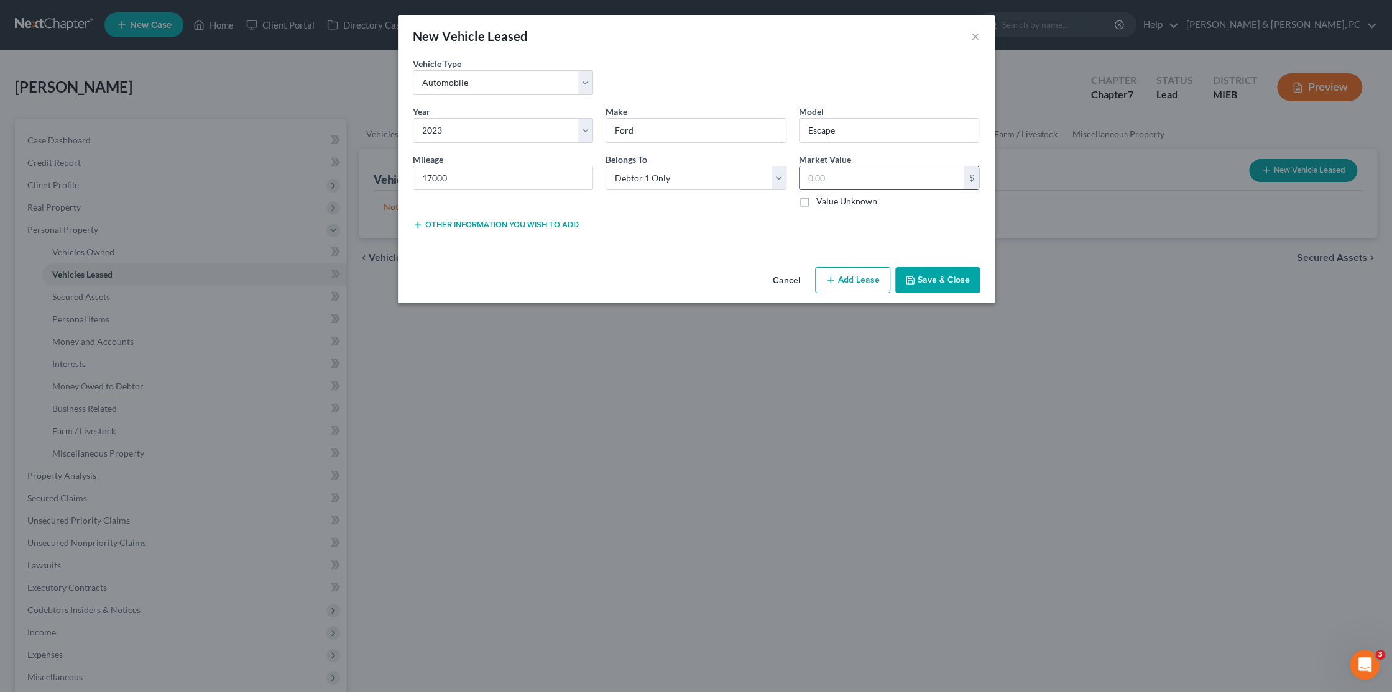
click at [818, 173] on input "text" at bounding box center [881, 179] width 165 height 24
type input "24,480"
click at [956, 279] on button "Save & Close" at bounding box center [937, 280] width 85 height 26
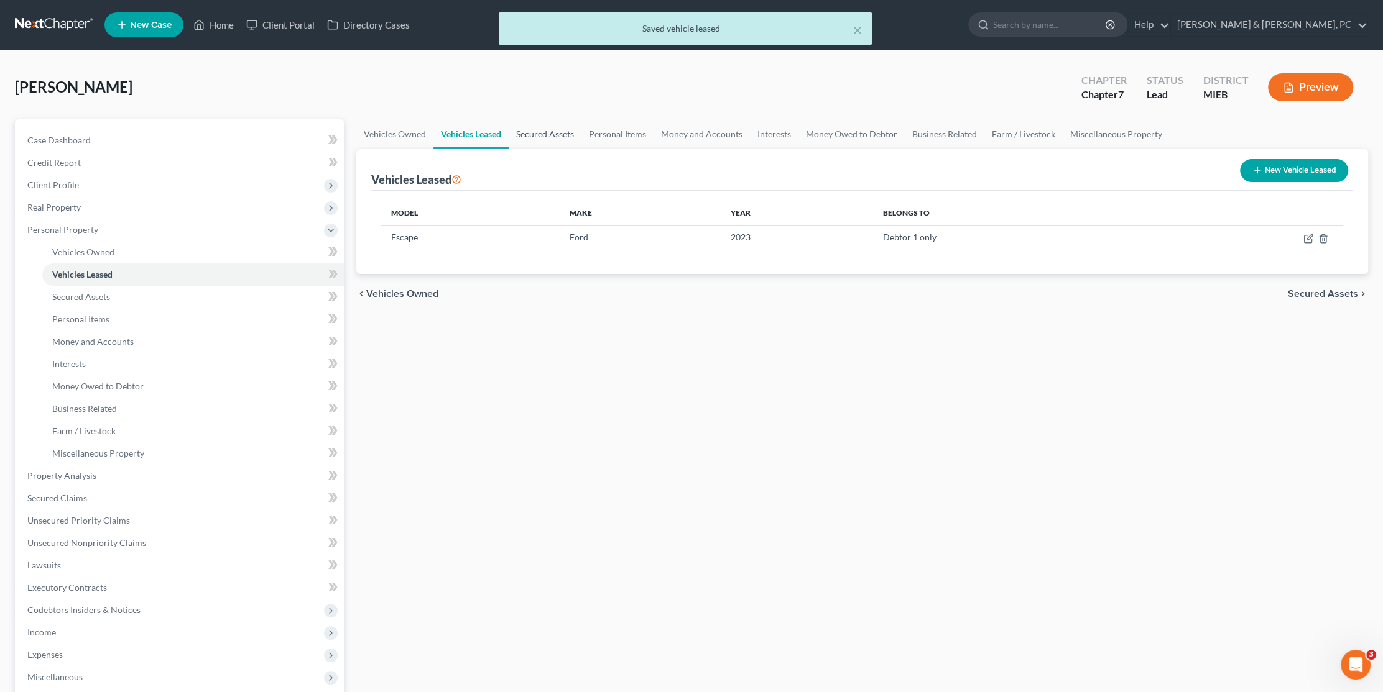
click at [548, 135] on link "Secured Assets" at bounding box center [544, 134] width 73 height 30
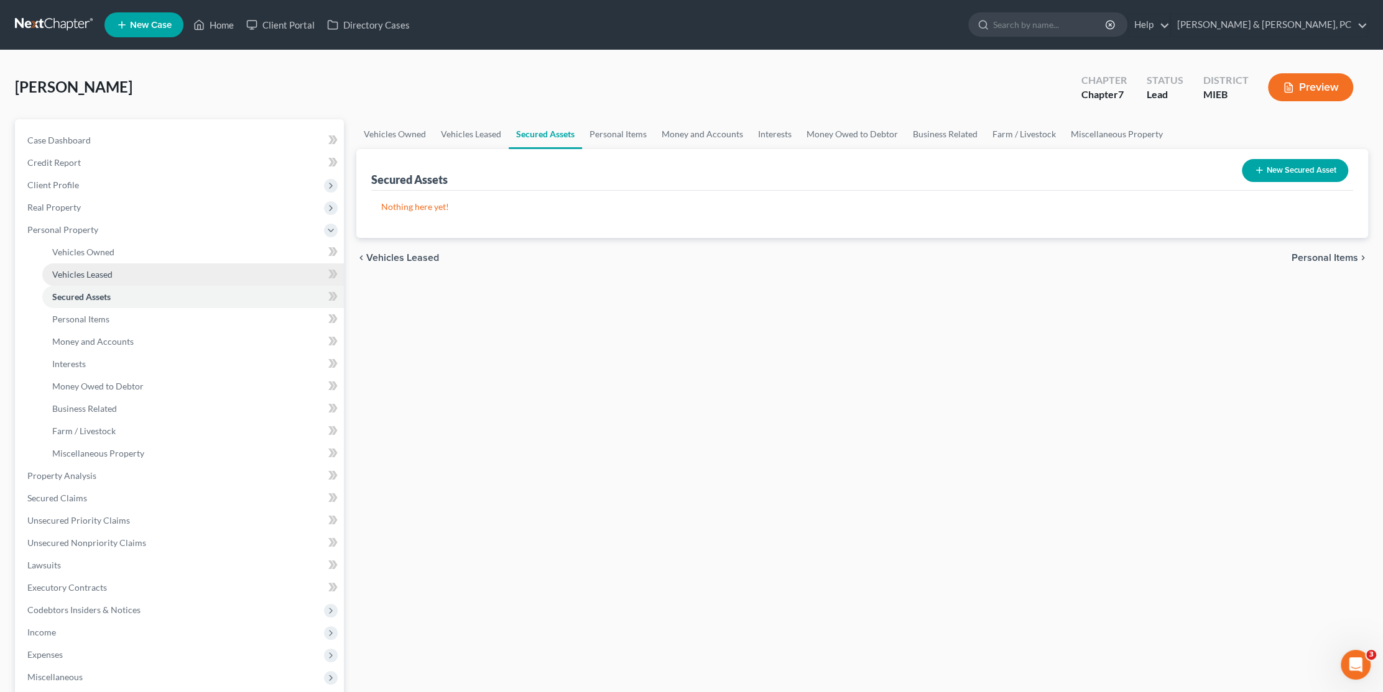
click at [85, 270] on span "Vehicles Leased" at bounding box center [82, 274] width 60 height 11
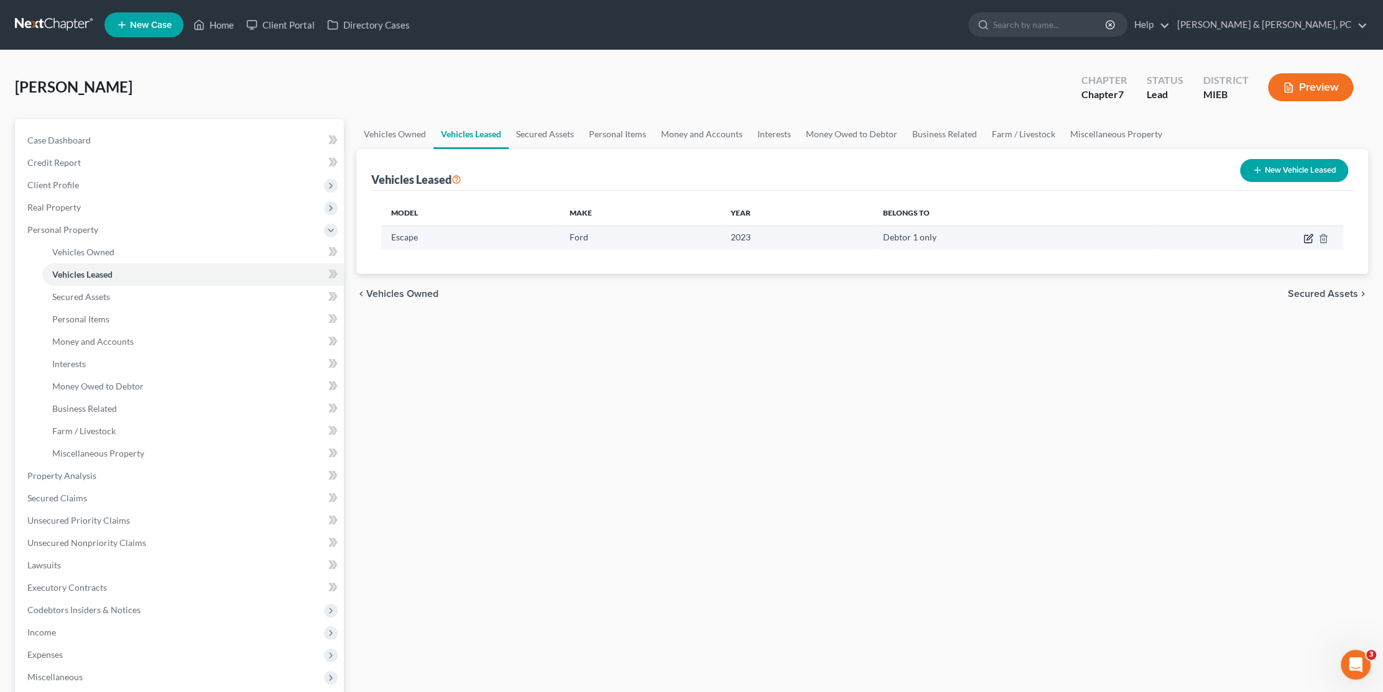
click at [1304, 236] on icon "button" at bounding box center [1308, 239] width 10 height 10
select select "0"
select select "3"
select select "0"
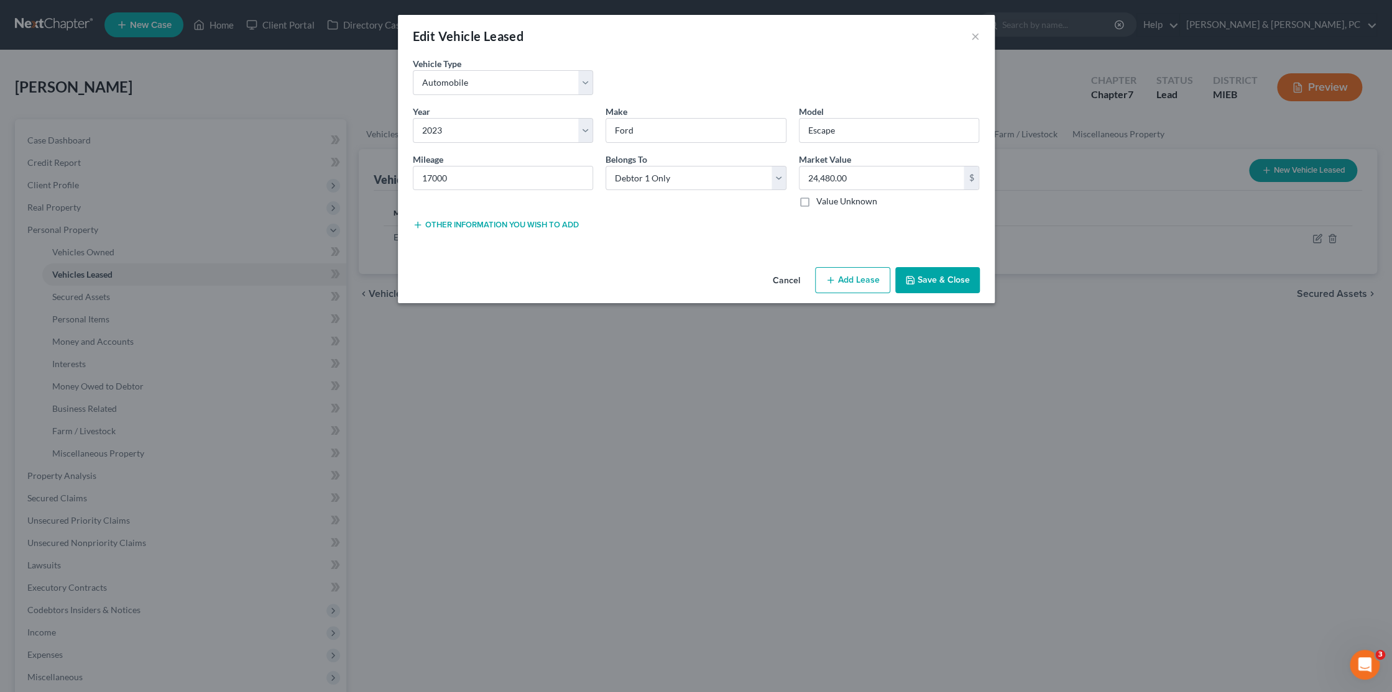
click at [956, 283] on button "Save & Close" at bounding box center [937, 280] width 85 height 26
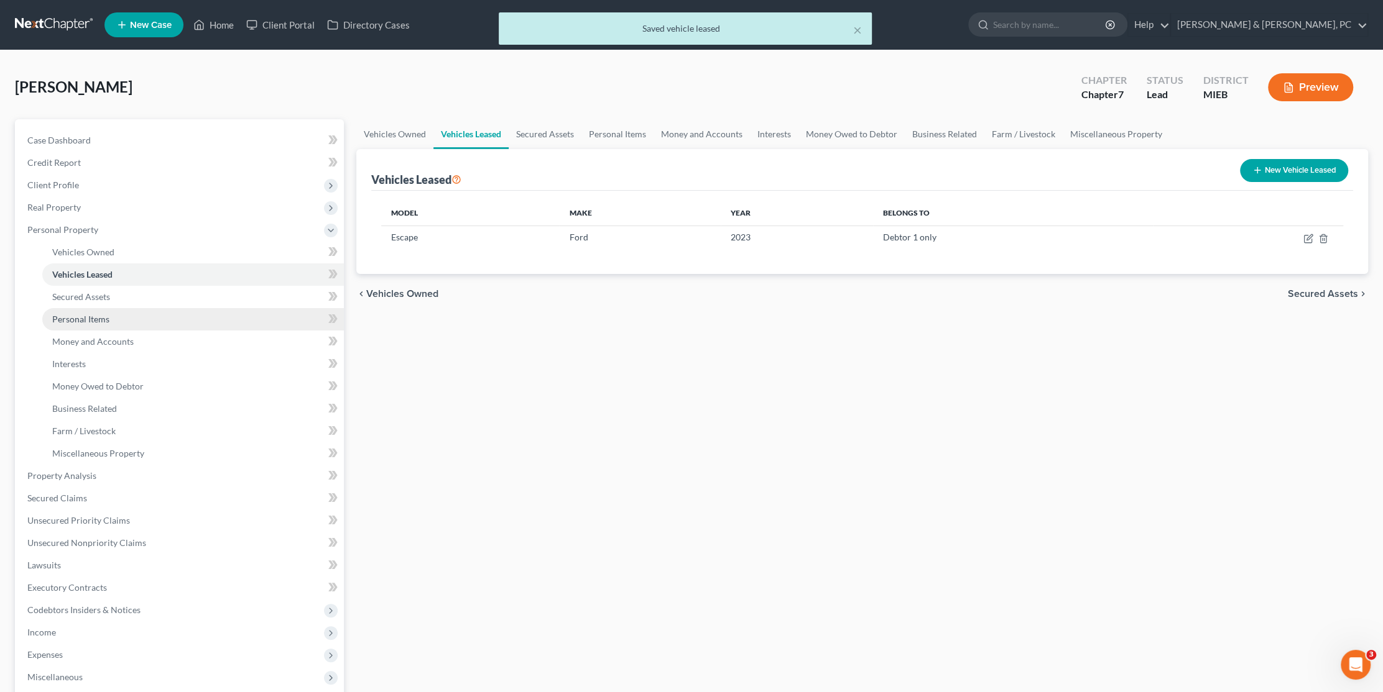
click at [136, 321] on link "Personal Items" at bounding box center [192, 319] width 301 height 22
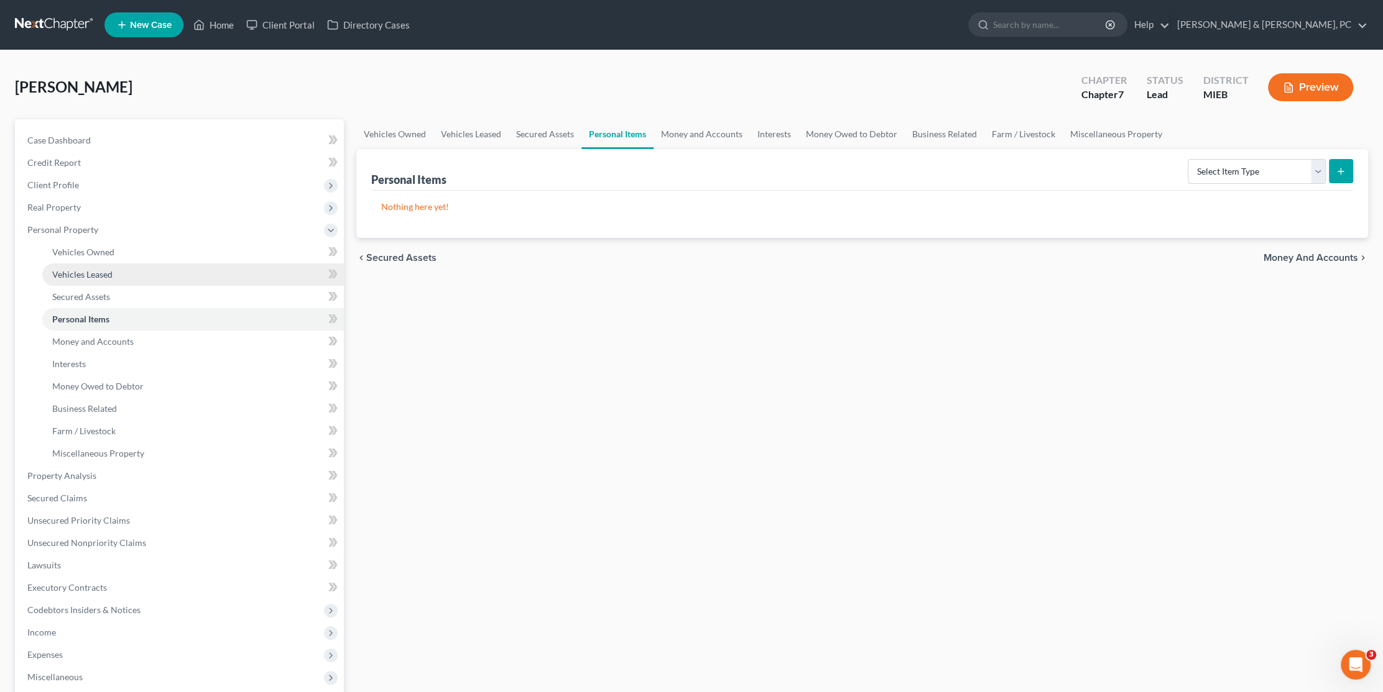
click at [104, 271] on span "Vehicles Leased" at bounding box center [82, 274] width 60 height 11
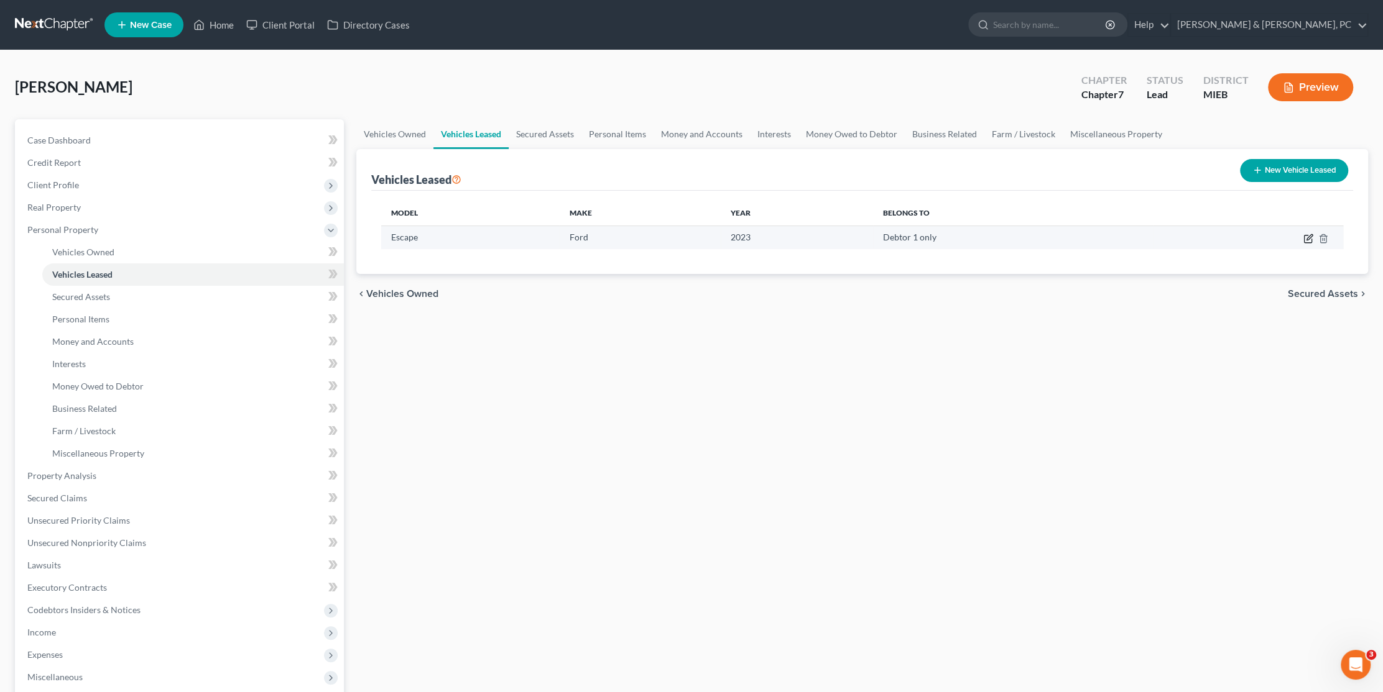
click at [1310, 241] on icon "button" at bounding box center [1308, 239] width 10 height 10
select select "0"
select select "3"
select select "0"
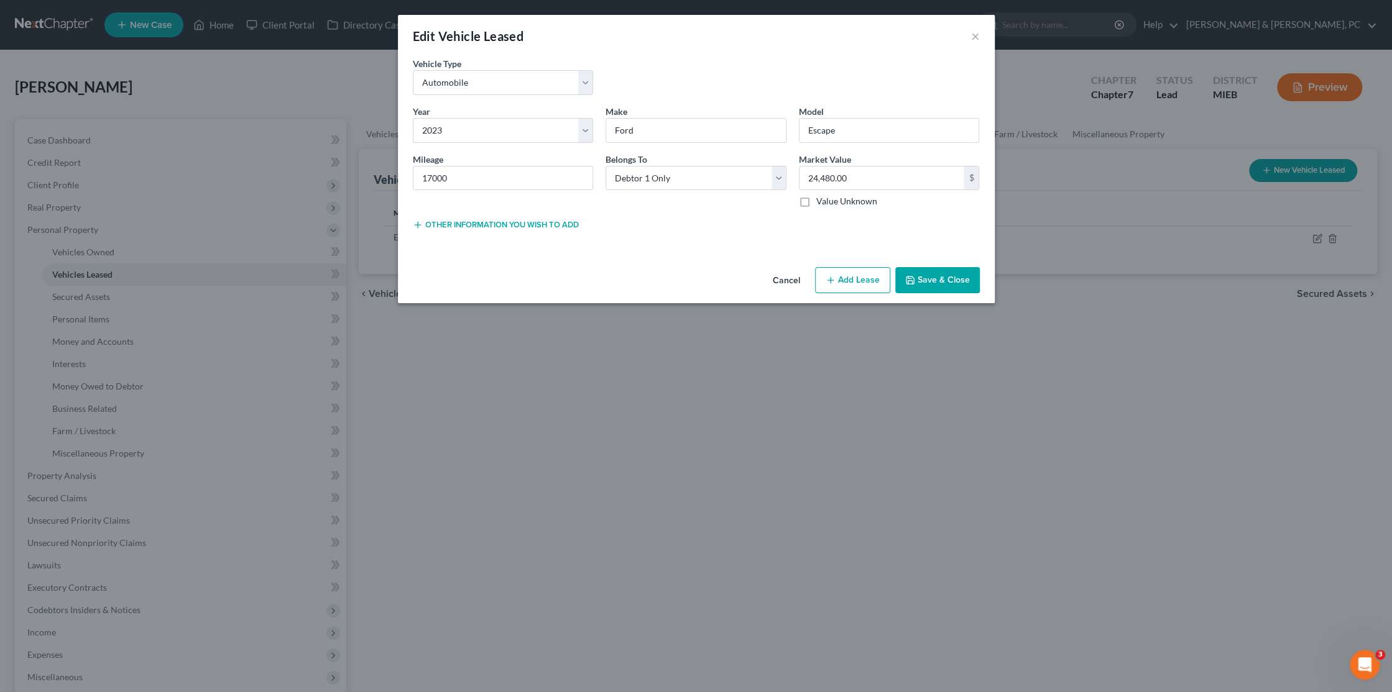
click at [560, 224] on button "Other information you wish to add" at bounding box center [496, 225] width 166 height 10
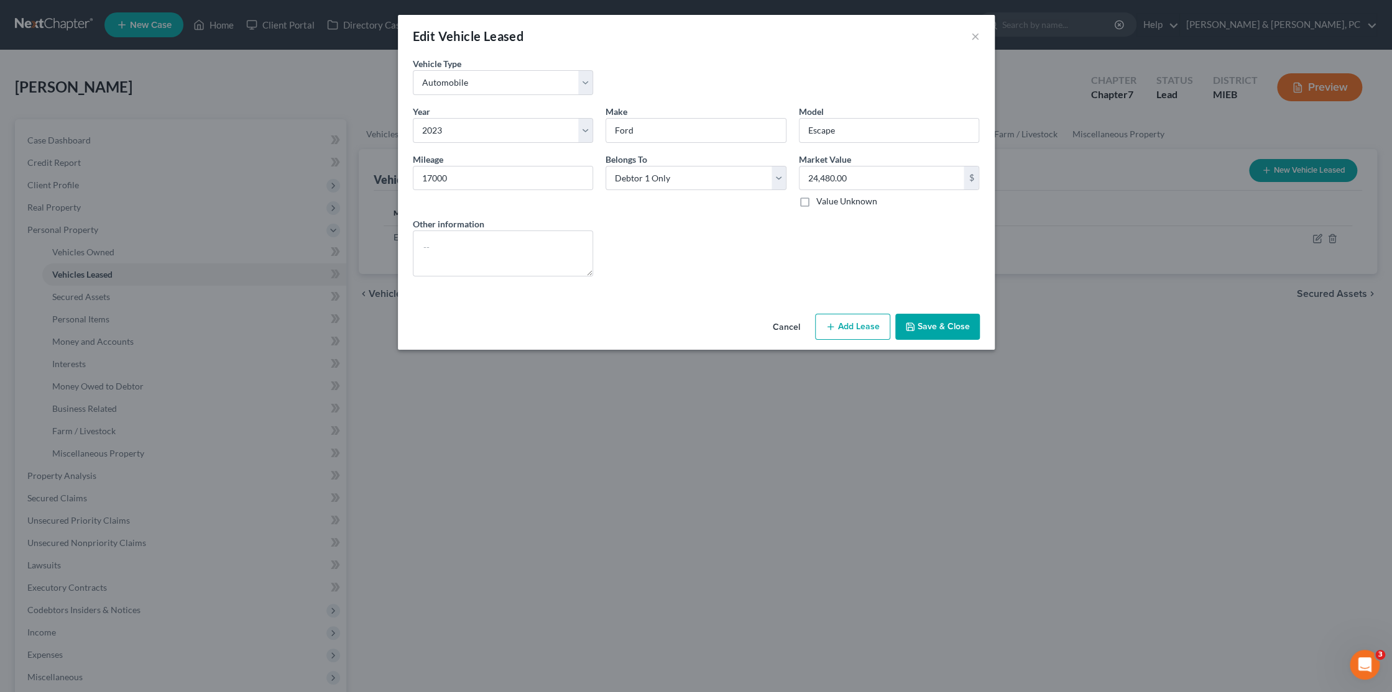
click at [862, 323] on button "Add Lease" at bounding box center [852, 327] width 75 height 26
select select "0"
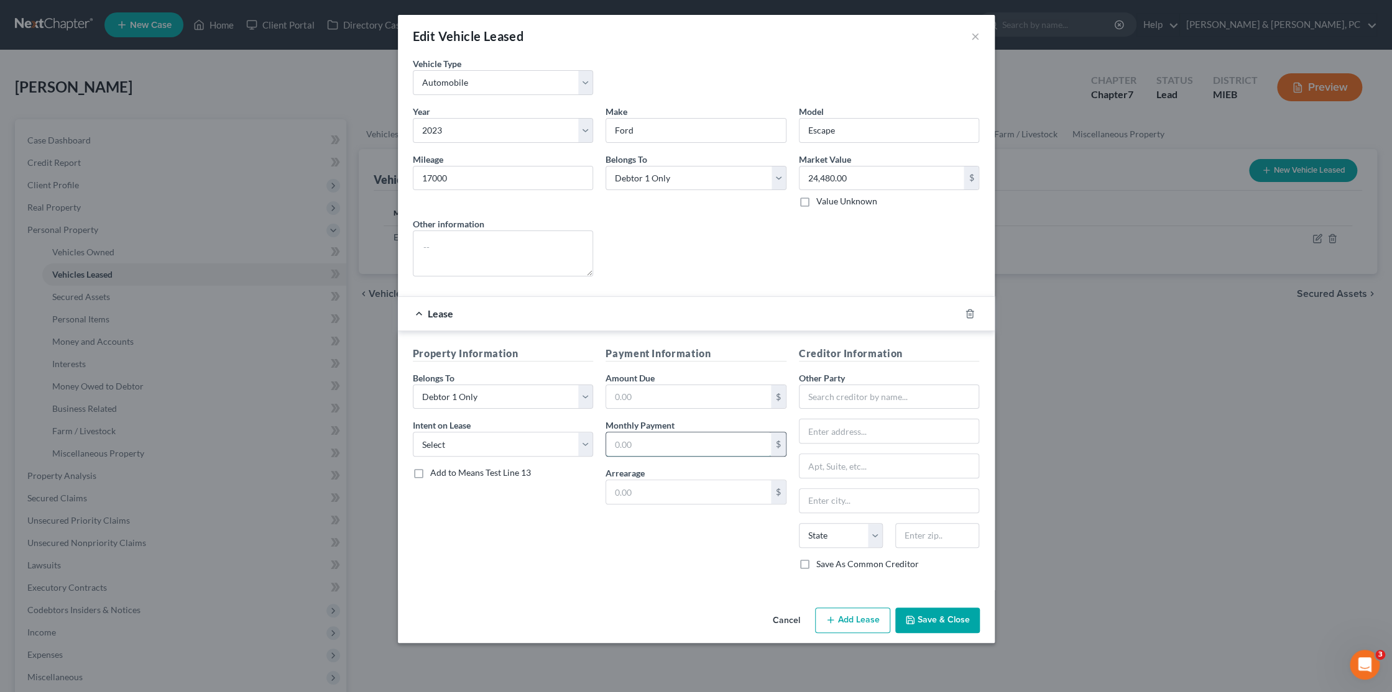
click at [652, 446] on input "text" at bounding box center [688, 445] width 165 height 24
type input "385"
click at [442, 444] on select "Select None Assume Reject" at bounding box center [503, 444] width 181 height 25
select select "1"
click at [413, 432] on select "Select None Assume Reject" at bounding box center [503, 444] width 181 height 25
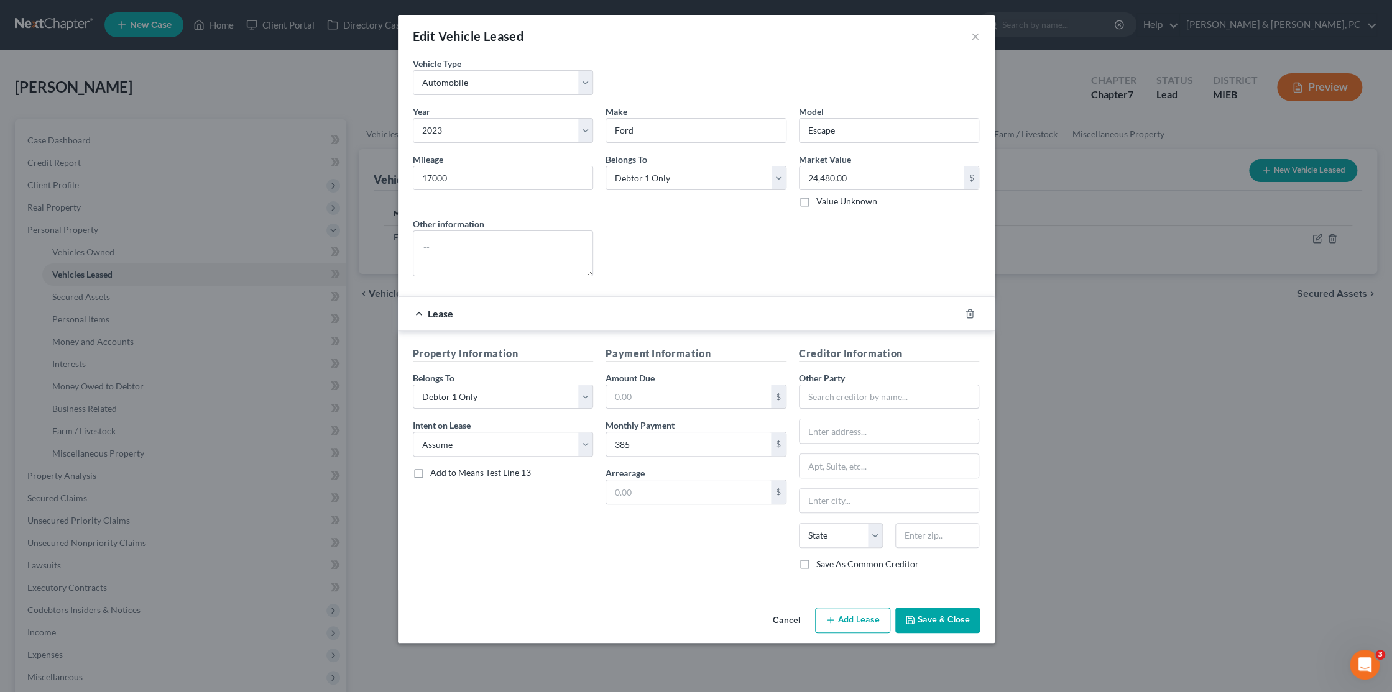
click at [554, 551] on div "Property Information Belongs To * Select Debtor 1 Only Debtor 2 Only Debtor 1 A…" at bounding box center [503, 463] width 193 height 234
click at [845, 398] on input "text" at bounding box center [889, 397] width 181 height 25
type input "Cab West"
click at [867, 428] on input "text" at bounding box center [889, 432] width 180 height 24
type input "PO Box 30201"
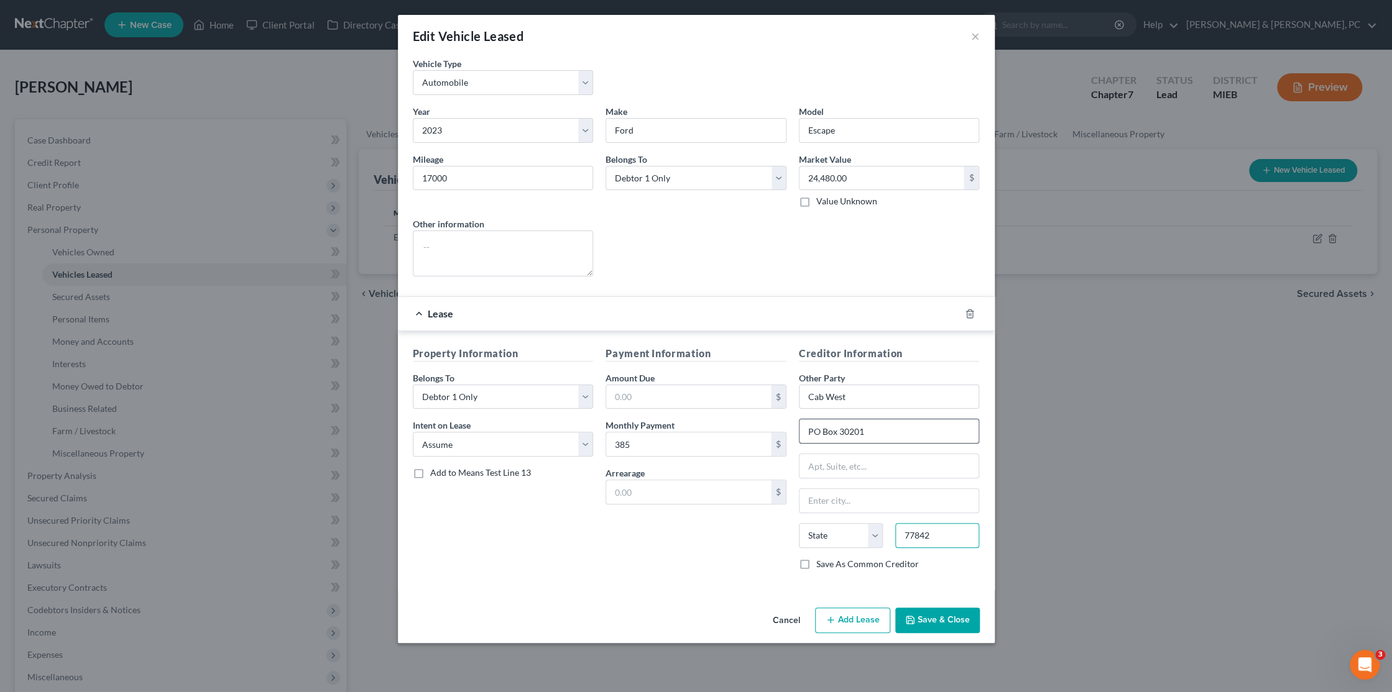
type input "77842"
type input "[GEOGRAPHIC_DATA]"
select select "45"
click at [949, 629] on button "Save & Close" at bounding box center [937, 621] width 85 height 26
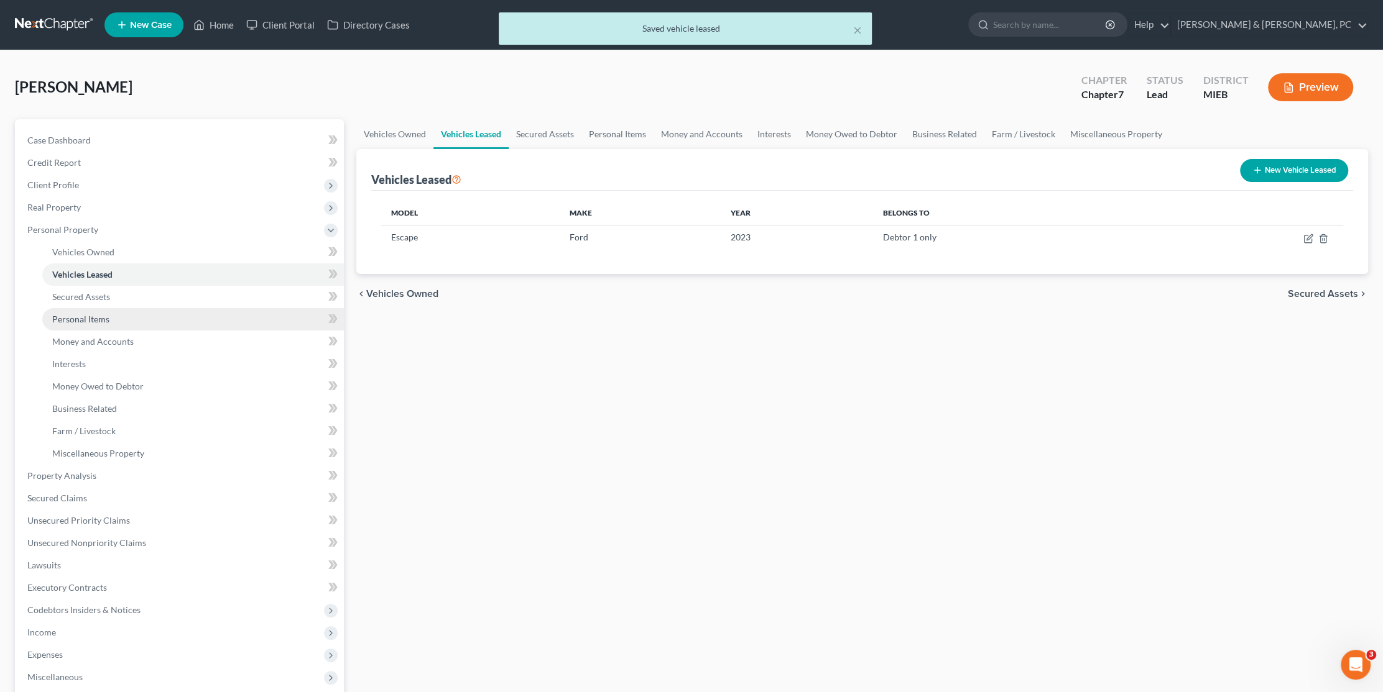
click at [75, 317] on span "Personal Items" at bounding box center [80, 319] width 57 height 11
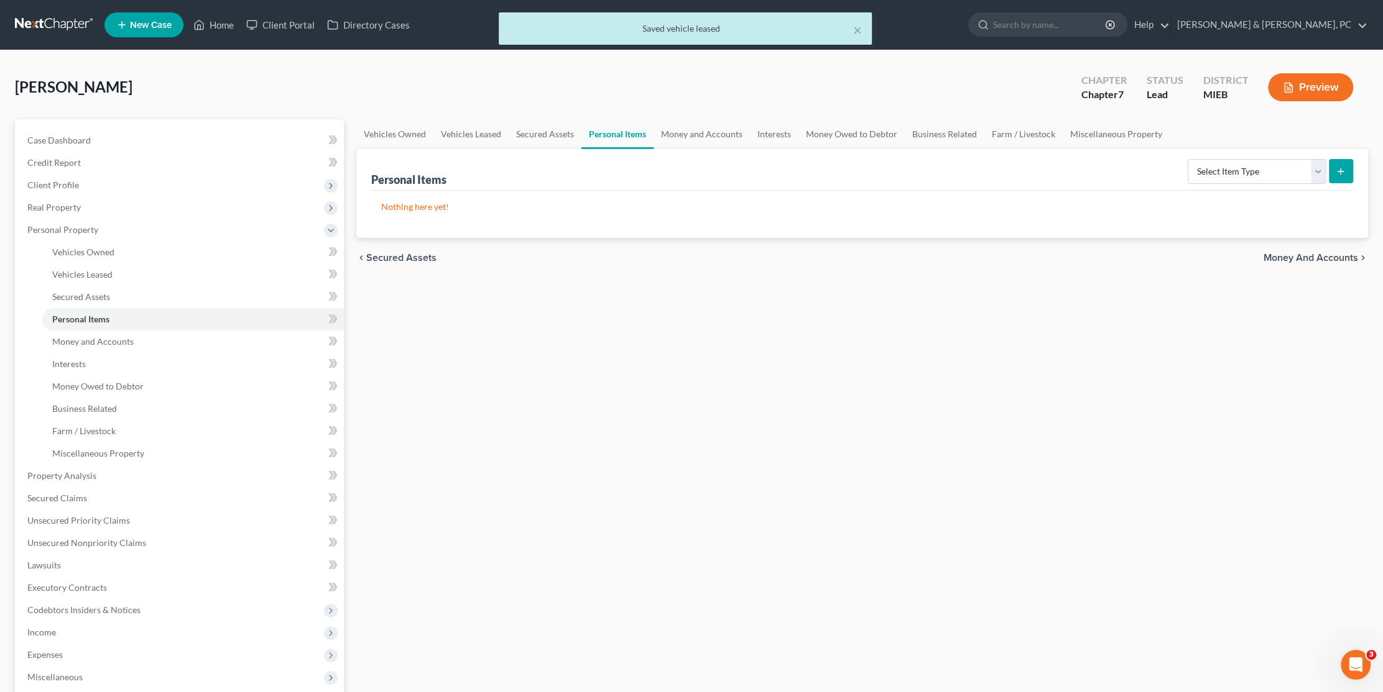
click at [1335, 171] on icon "submit" at bounding box center [1340, 172] width 10 height 10
click at [1294, 172] on select "Select Item Type Clothing Collectibles Of Value Electronics Firearms Household …" at bounding box center [1256, 171] width 138 height 25
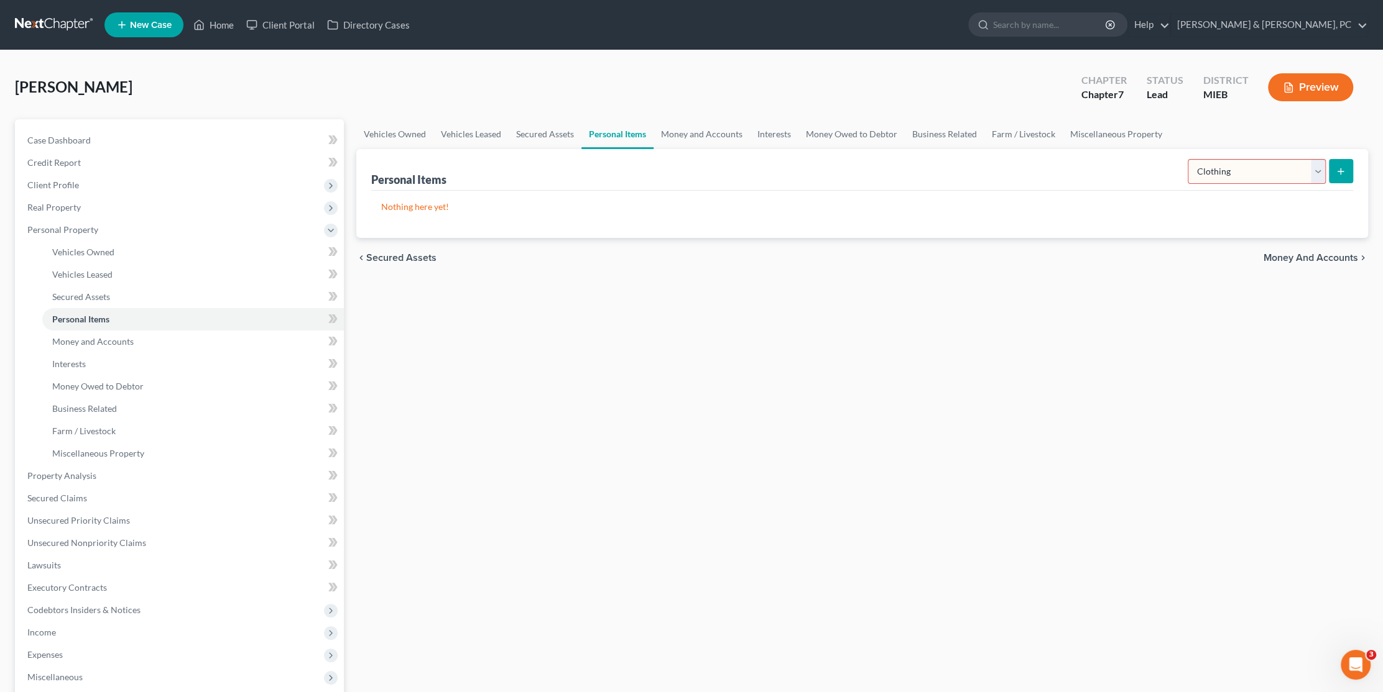
click at [1189, 159] on select "Select Item Type Clothing Collectibles Of Value Electronics Firearms Household …" at bounding box center [1256, 171] width 138 height 25
click at [1236, 172] on select "Select Item Type Clothing Collectibles Of Value Electronics Firearms Household …" at bounding box center [1256, 171] width 138 height 25
select select "household_goods"
click at [1189, 159] on select "Select Item Type Clothing Collectibles Of Value Electronics Firearms Household …" at bounding box center [1256, 171] width 138 height 25
click at [1344, 171] on icon "submit" at bounding box center [1340, 172] width 10 height 10
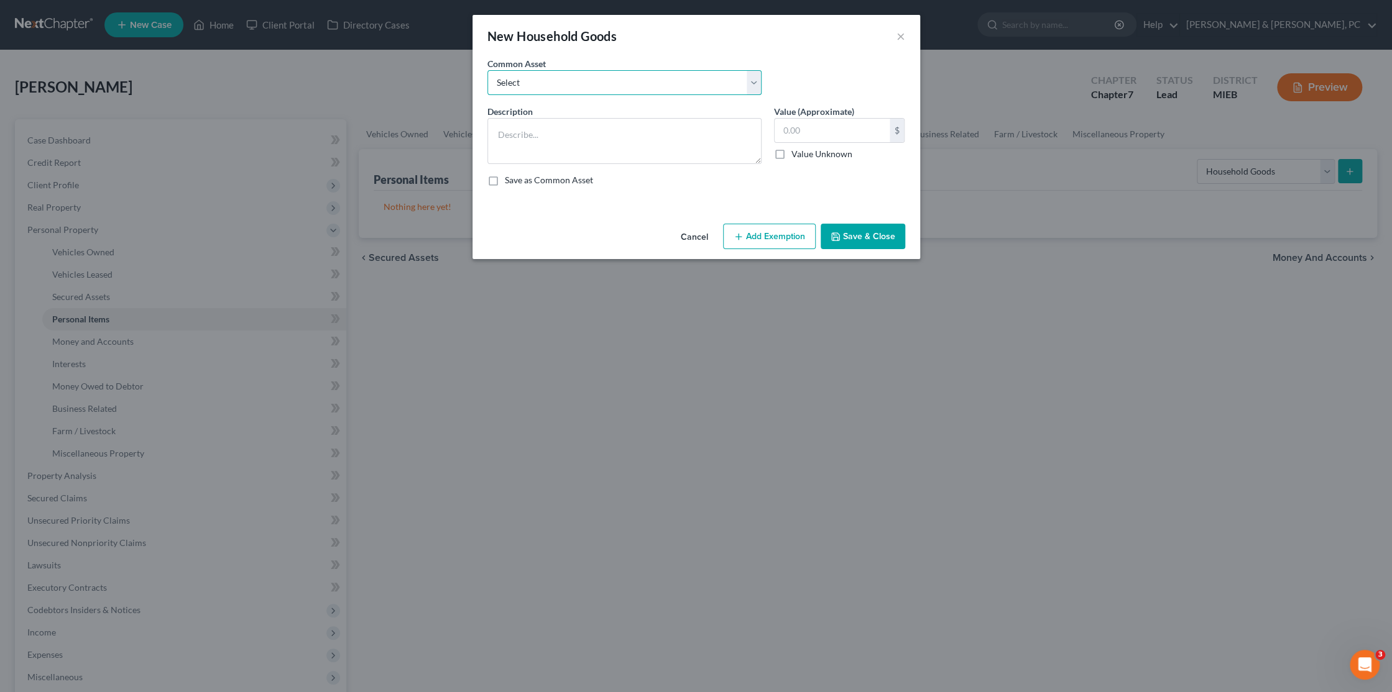
click at [628, 86] on select "Select Cell Phone, other electronics, no single item worth more than $600 Bedro…" at bounding box center [624, 82] width 274 height 25
select select "2"
click at [487, 70] on select "Select Cell Phone, other electronics, no single item worth more than $600 Bedro…" at bounding box center [624, 82] width 274 height 25
type textarea "Living Room Furniture, Bedroom furniture, other typical household items, no sin…"
type input "5,500.00"
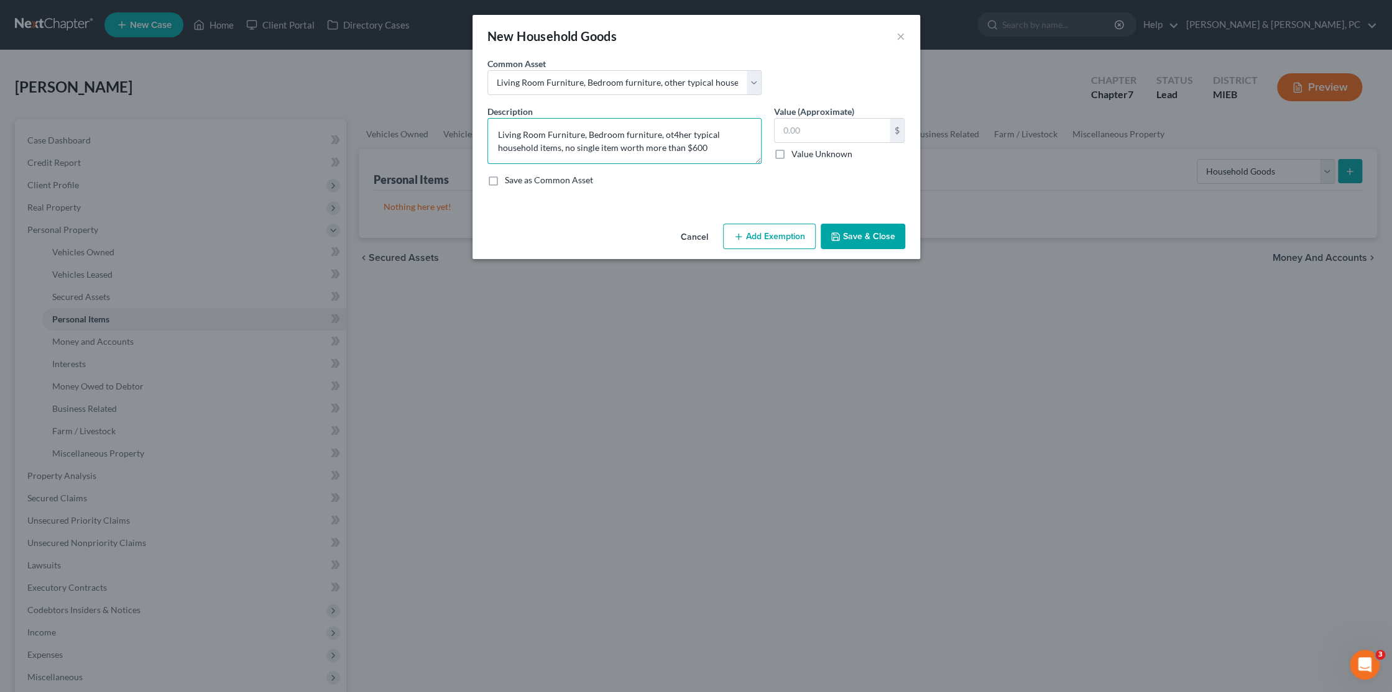
type textarea "Living Room Furniture, Bedroom furniture, other typical household items, no sin…"
click at [788, 122] on input "text" at bounding box center [832, 131] width 115 height 24
type input "4,500"
click at [791, 237] on button "Add Exemption" at bounding box center [769, 237] width 93 height 26
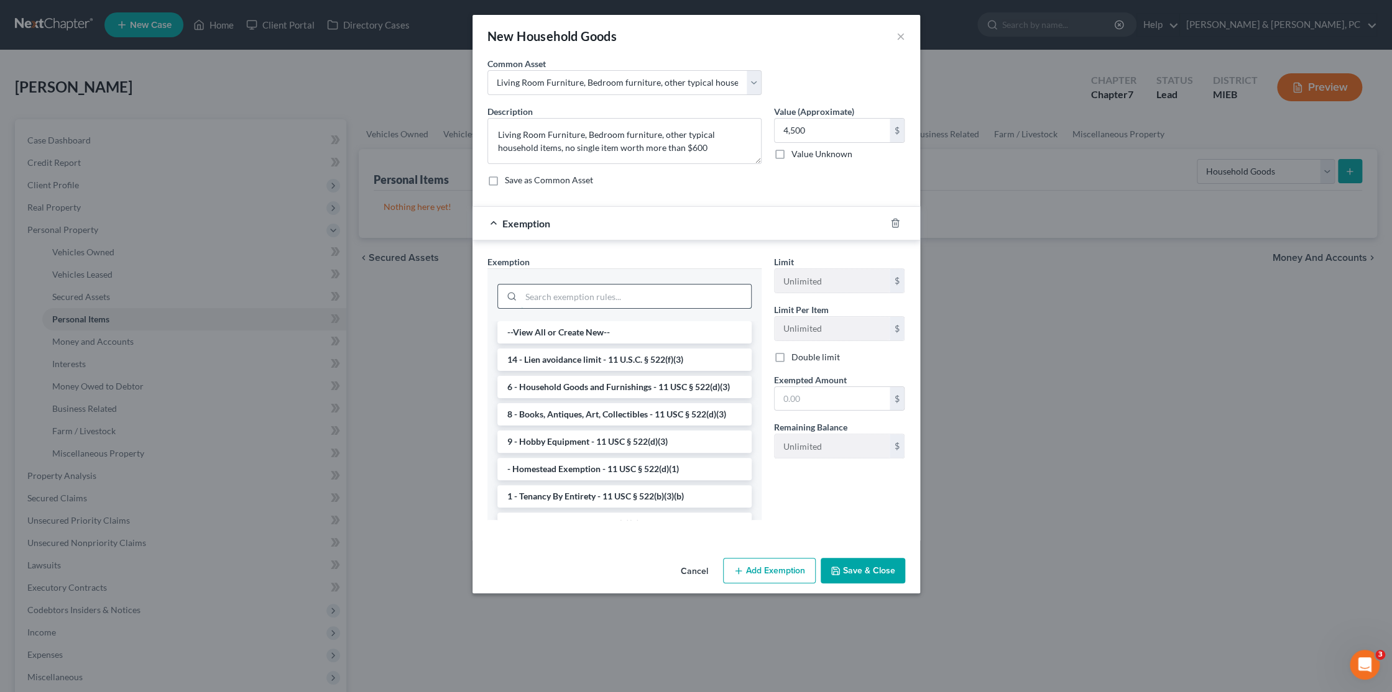
click at [574, 300] on input "search" at bounding box center [636, 297] width 230 height 24
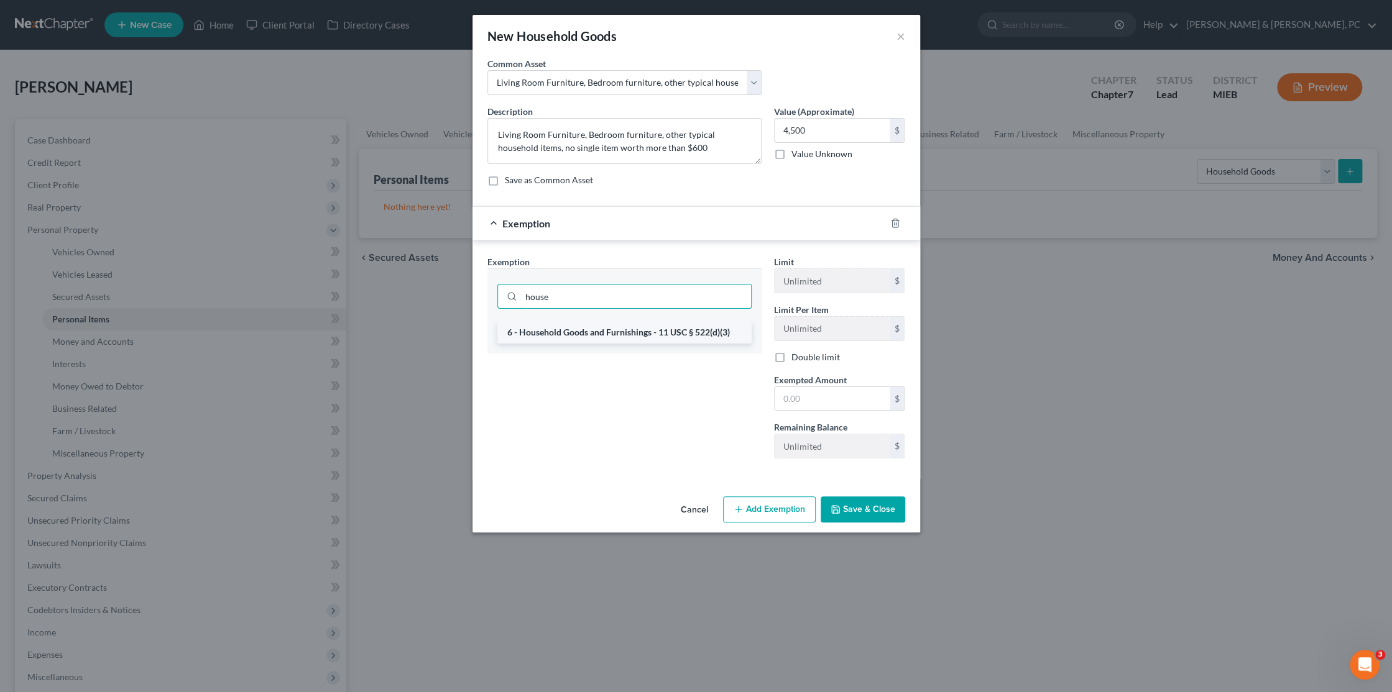
type input "house"
click at [591, 333] on li "6 - Household Goods and Furnishings - 11 USC § 522(d)(3)" at bounding box center [624, 332] width 254 height 22
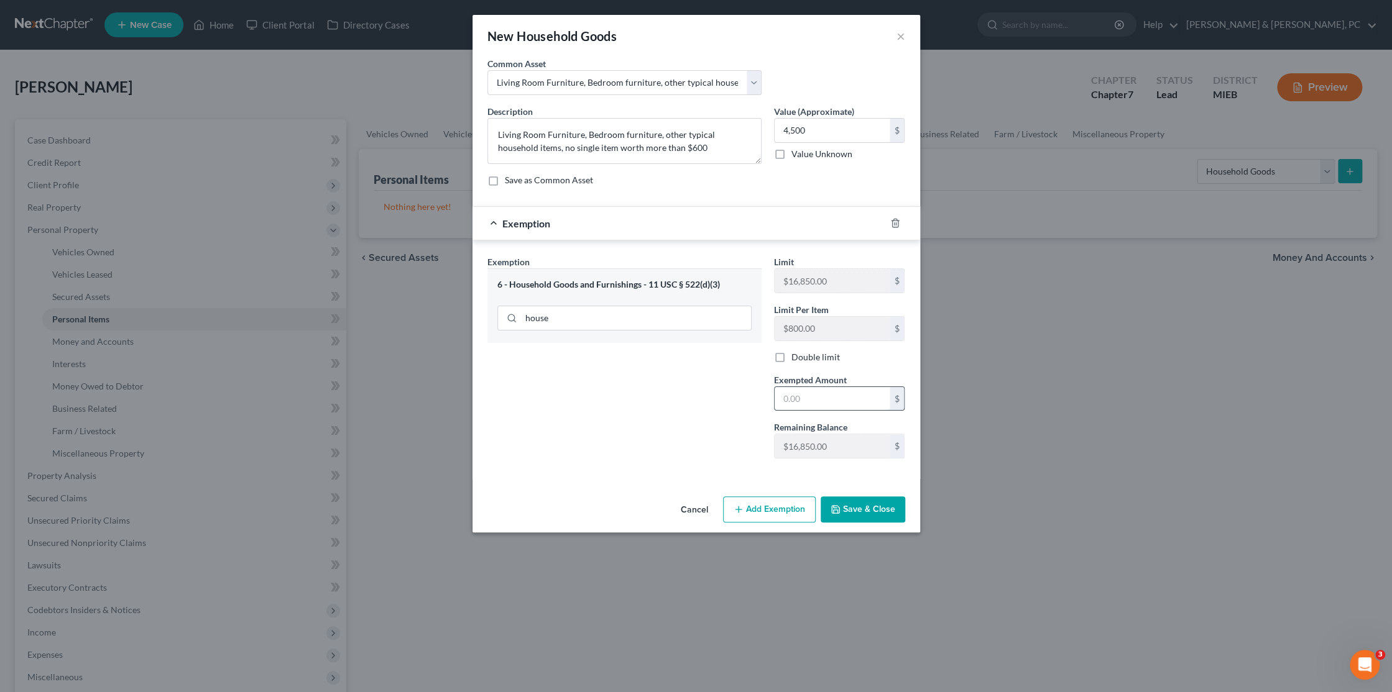
click at [816, 397] on input "text" at bounding box center [832, 399] width 115 height 24
type input "4,500"
drag, startPoint x: 850, startPoint y: 514, endPoint x: 855, endPoint y: 519, distance: 7.0
click at [851, 516] on button "Save & Close" at bounding box center [863, 510] width 85 height 26
